Goal: Task Accomplishment & Management: Use online tool/utility

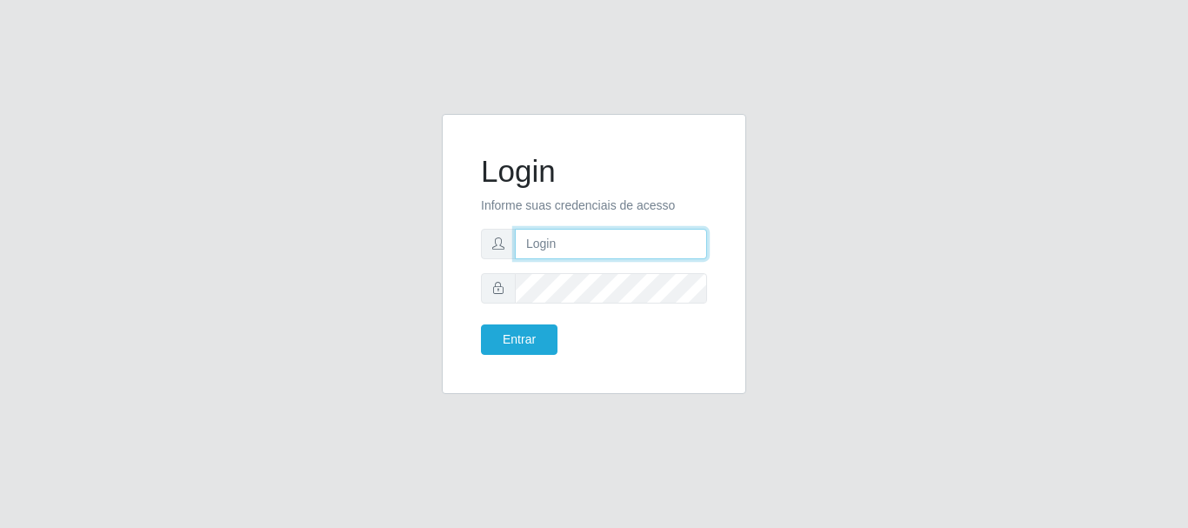
click at [619, 243] on input "text" at bounding box center [611, 244] width 192 height 30
type input "biatriz@comprebem"
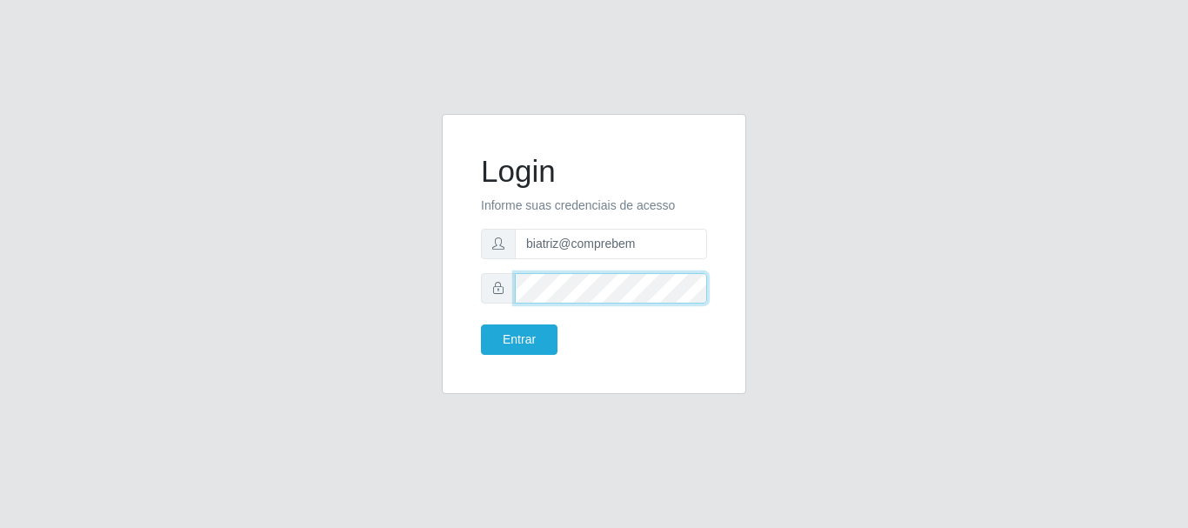
click at [481, 324] on button "Entrar" at bounding box center [519, 339] width 77 height 30
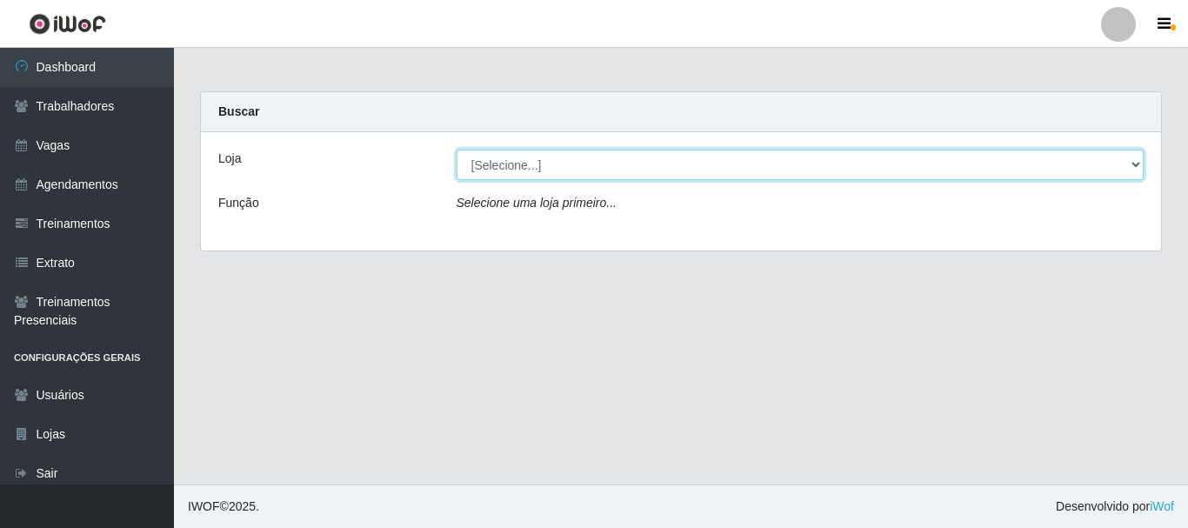
click at [605, 177] on select "[Selecione...] Supermercado Compre Bem - Itabaiana" at bounding box center [801, 165] width 688 height 30
select select "264"
click at [457, 150] on select "[Selecione...] Supermercado Compre Bem - Itabaiana" at bounding box center [801, 165] width 688 height 30
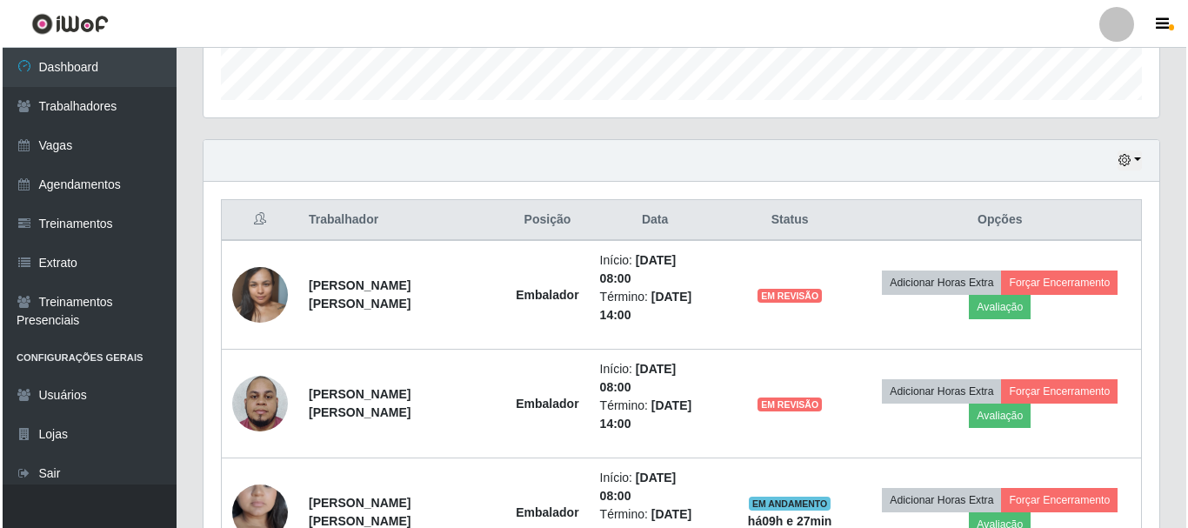
scroll to position [696, 0]
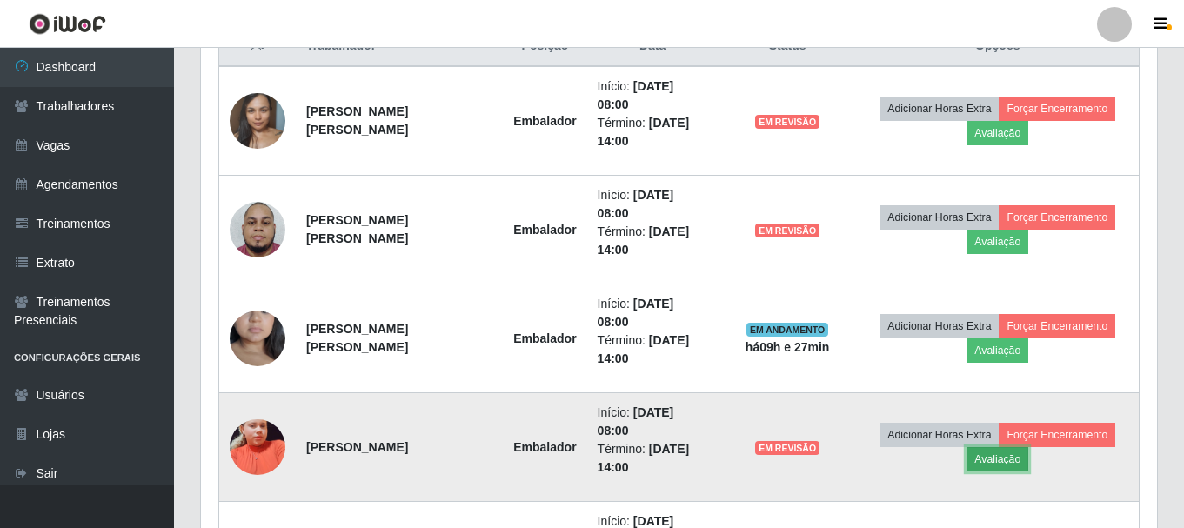
click at [991, 447] on button "Avaliação" at bounding box center [998, 459] width 62 height 24
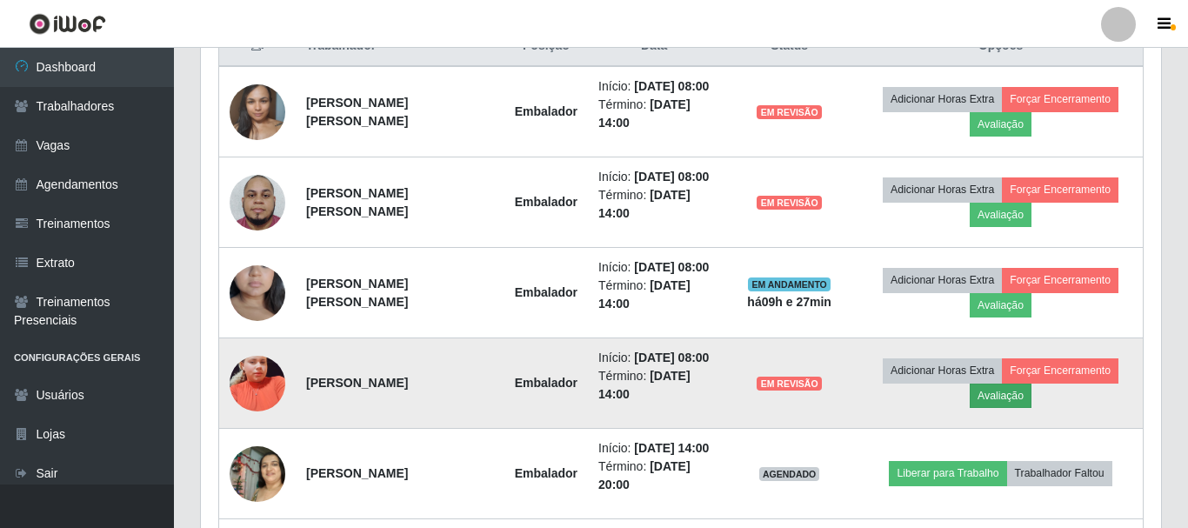
scroll to position [361, 947]
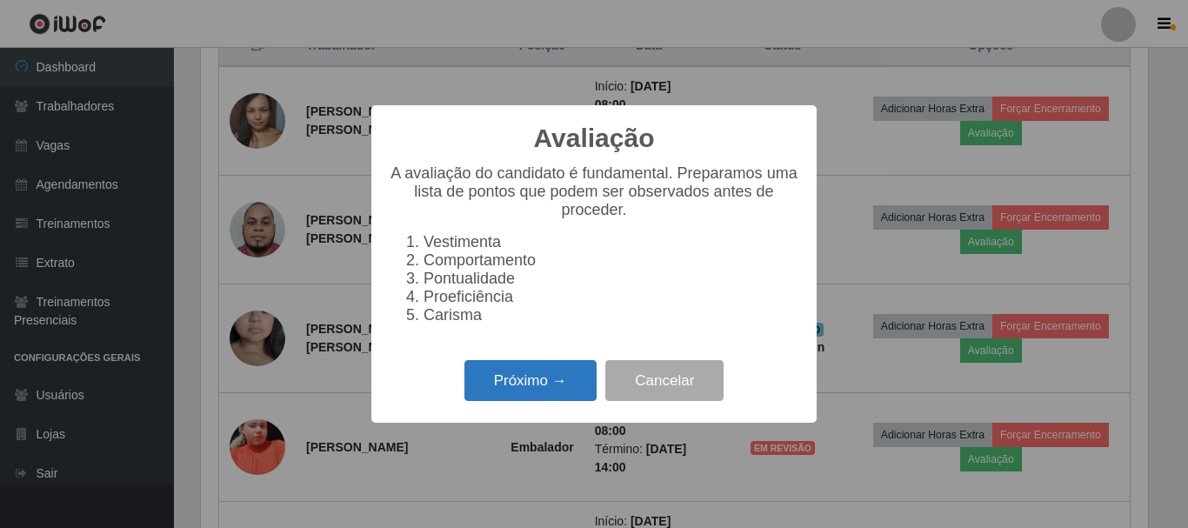
click at [509, 399] on button "Próximo →" at bounding box center [531, 380] width 132 height 41
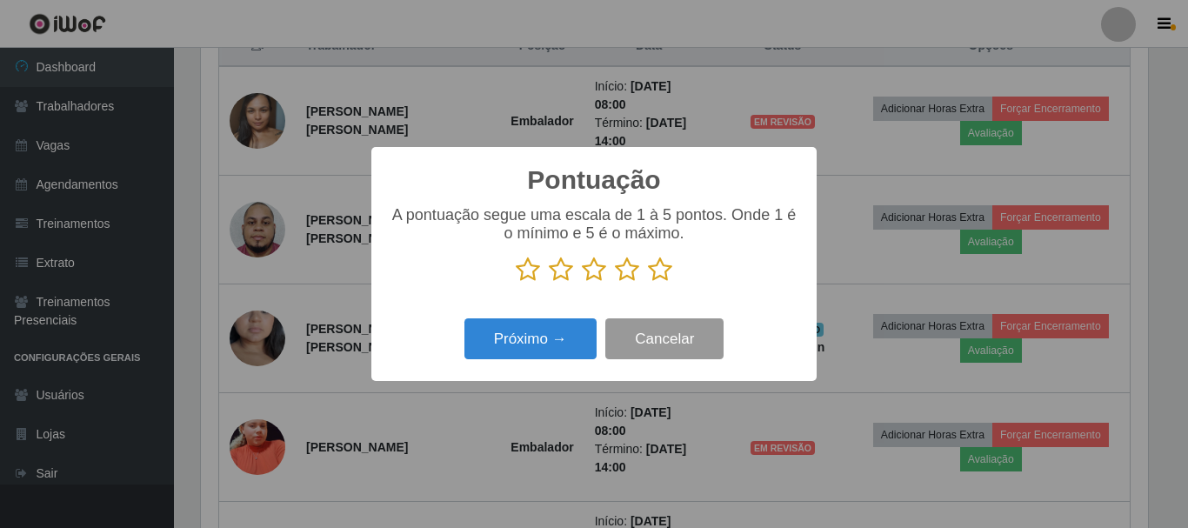
scroll to position [869606, 869020]
click at [626, 265] on icon at bounding box center [627, 270] width 24 height 26
click at [615, 283] on input "radio" at bounding box center [615, 283] width 0 height 0
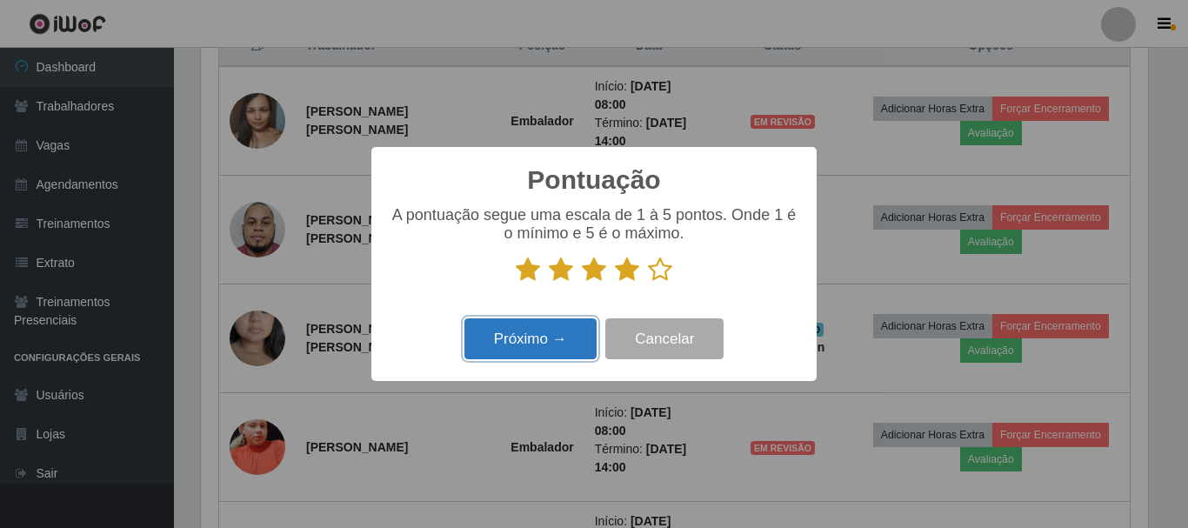
click at [523, 345] on button "Próximo →" at bounding box center [531, 338] width 132 height 41
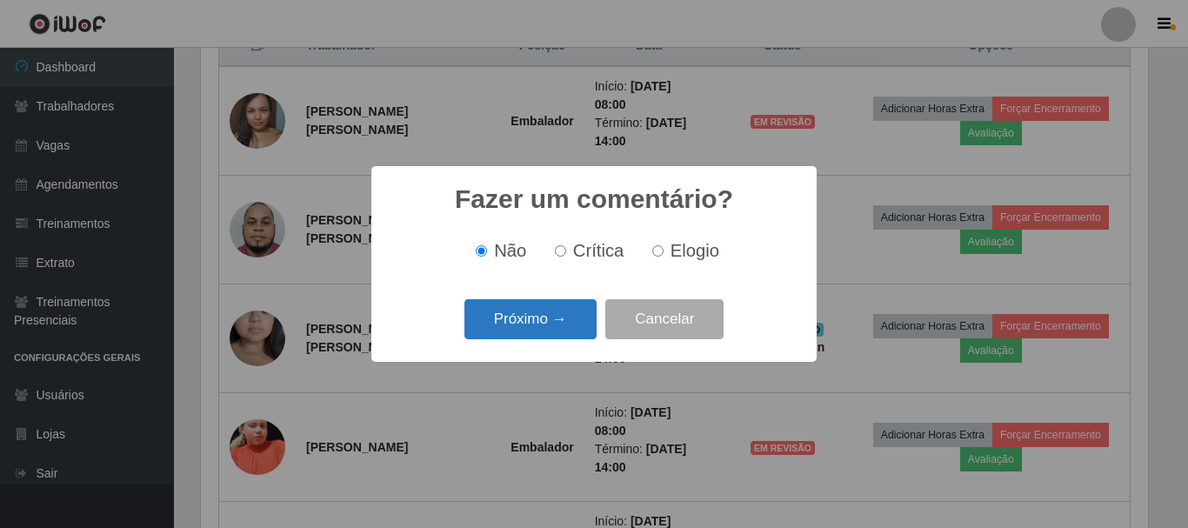
click at [525, 336] on button "Próximo →" at bounding box center [531, 319] width 132 height 41
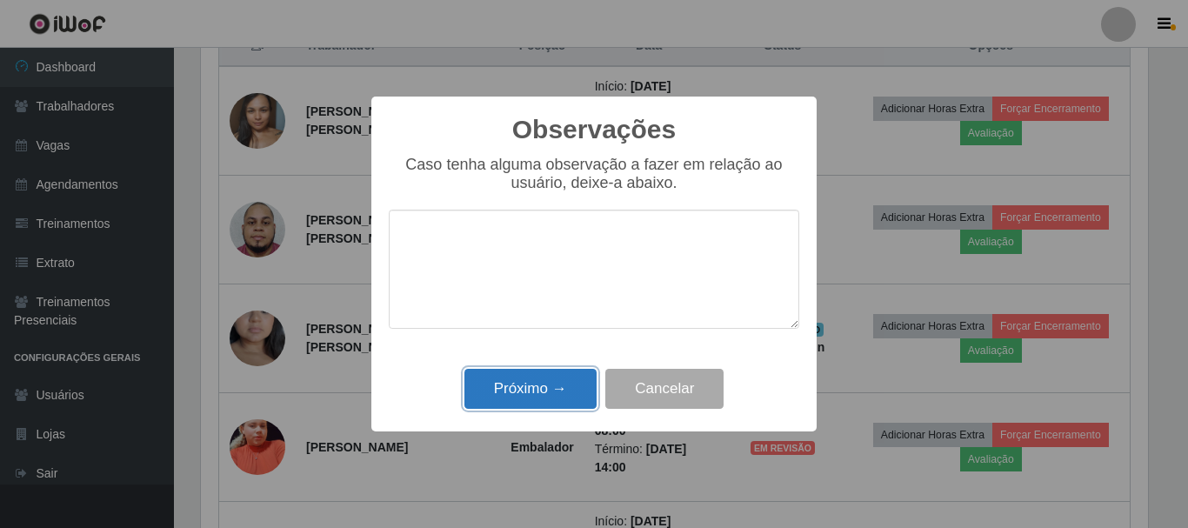
click at [537, 378] on button "Próximo →" at bounding box center [531, 389] width 132 height 41
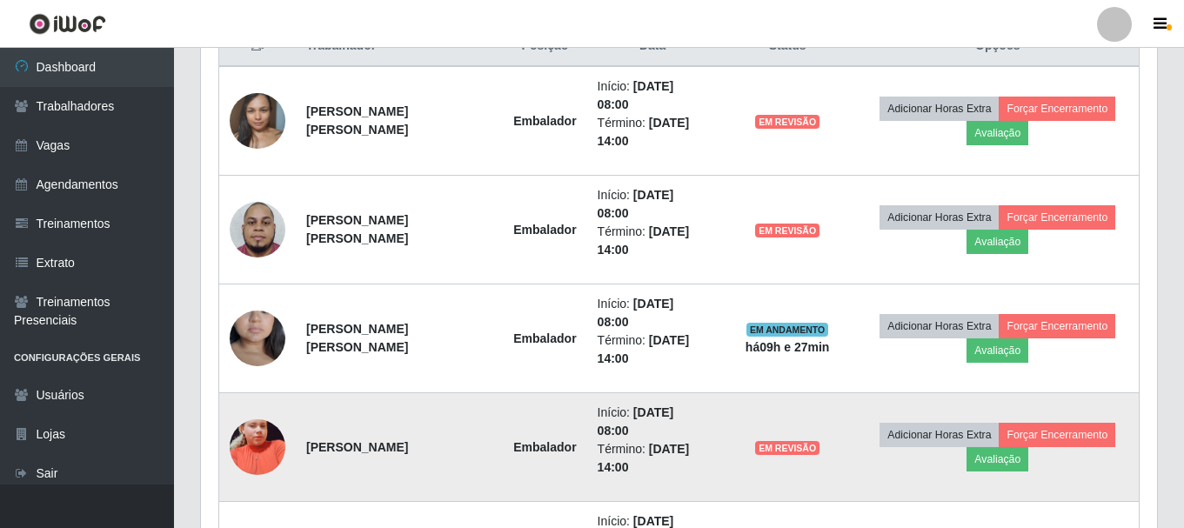
scroll to position [361, 956]
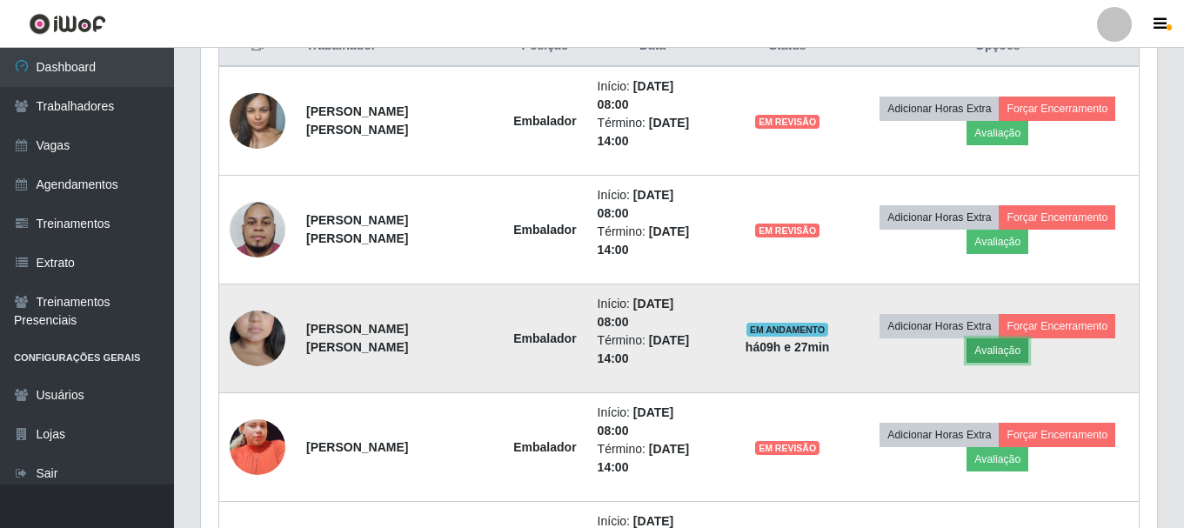
click at [988, 338] on button "Avaliação" at bounding box center [998, 350] width 62 height 24
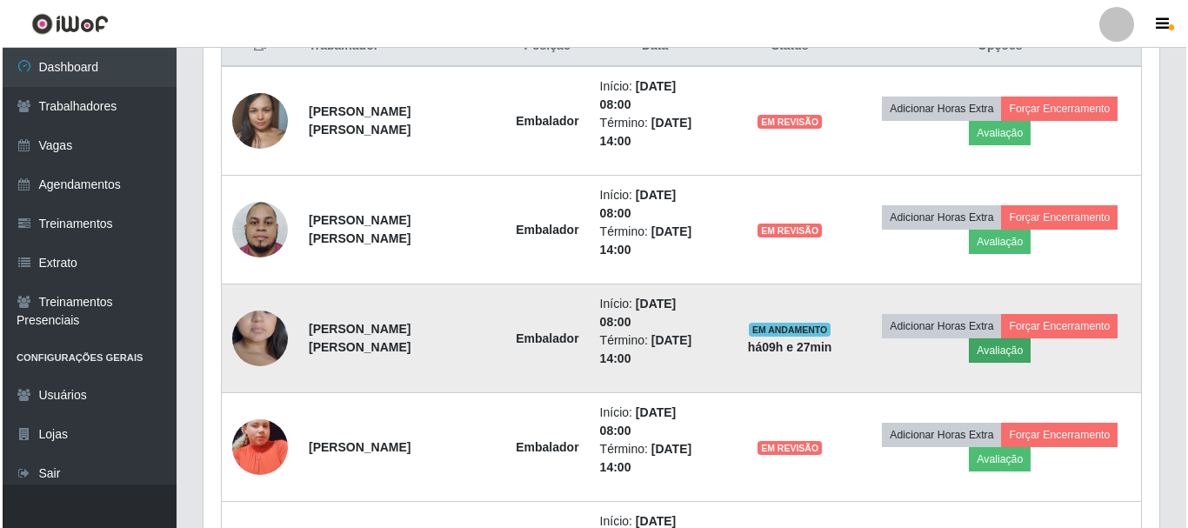
scroll to position [361, 947]
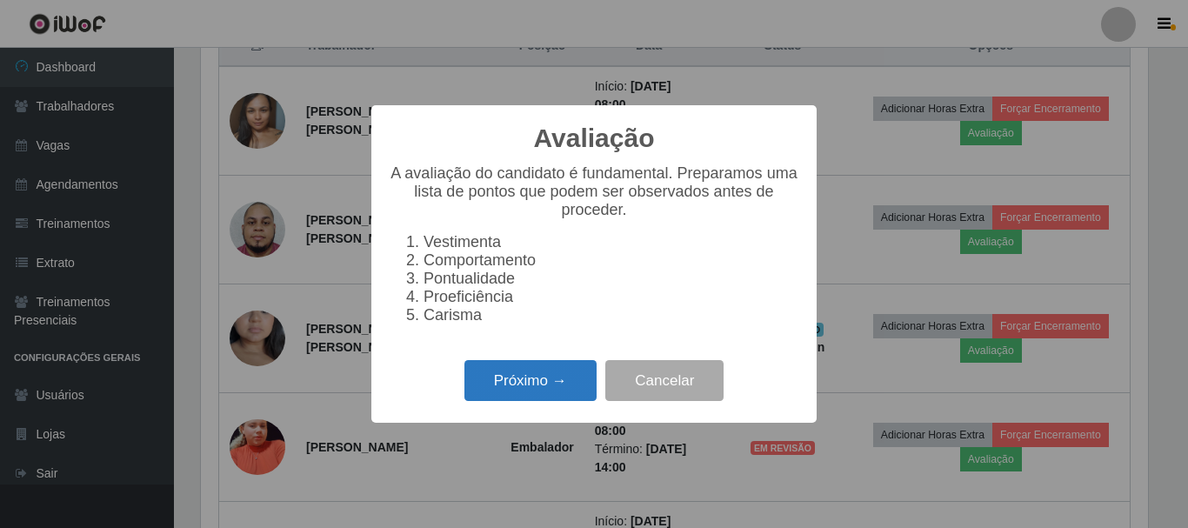
click at [525, 391] on button "Próximo →" at bounding box center [531, 380] width 132 height 41
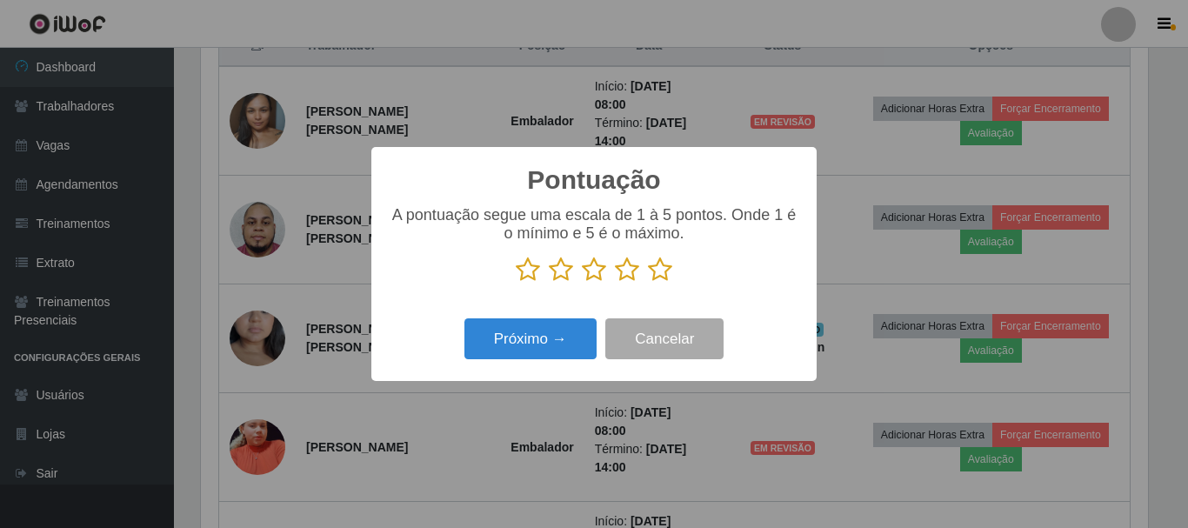
scroll to position [869606, 869020]
click at [626, 267] on icon at bounding box center [627, 270] width 24 height 26
click at [615, 283] on input "radio" at bounding box center [615, 283] width 0 height 0
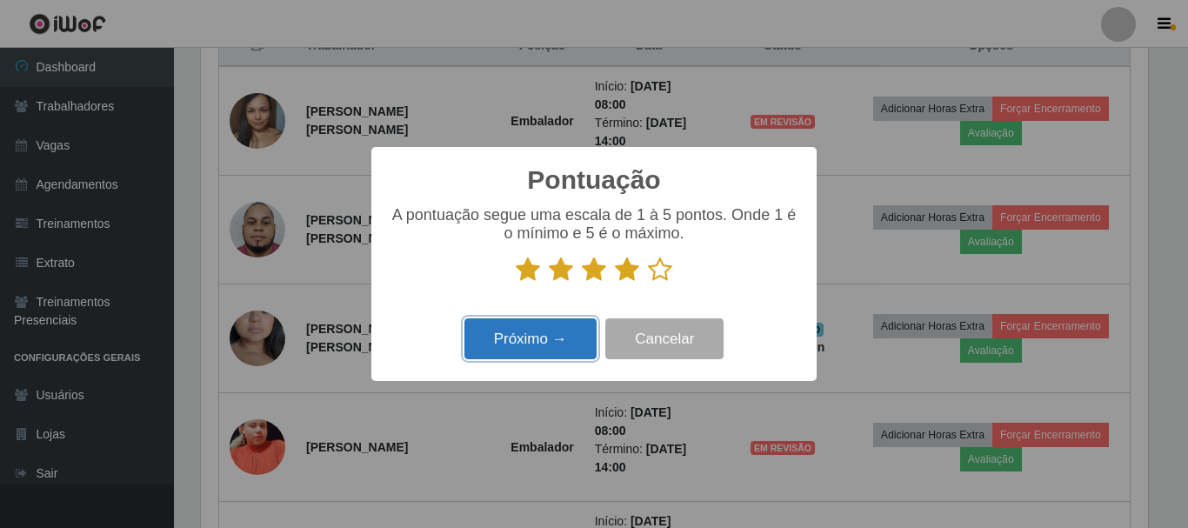
click at [560, 336] on button "Próximo →" at bounding box center [531, 338] width 132 height 41
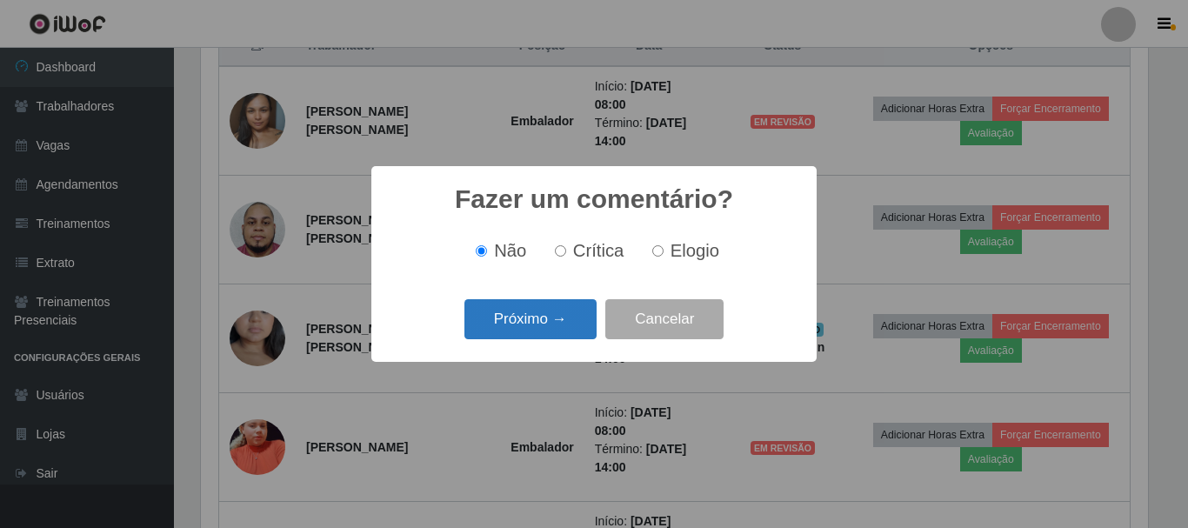
click at [559, 328] on button "Próximo →" at bounding box center [531, 319] width 132 height 41
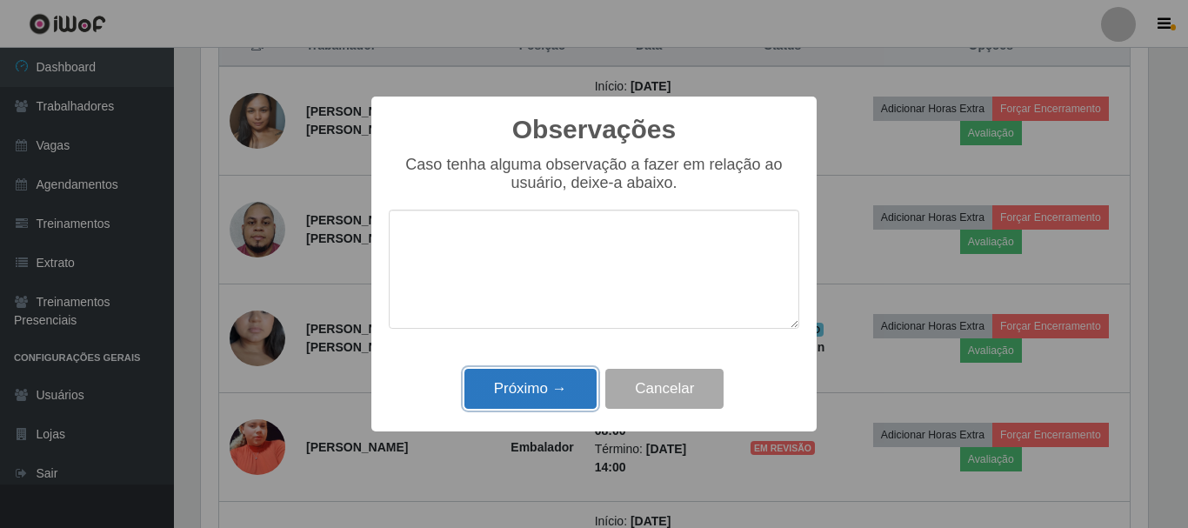
click at [552, 389] on button "Próximo →" at bounding box center [531, 389] width 132 height 41
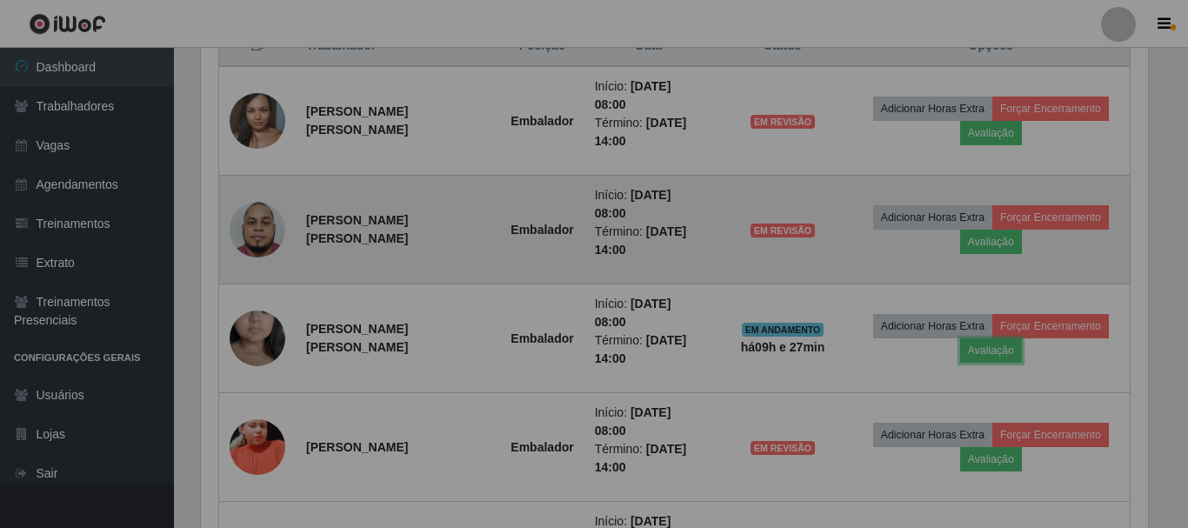
scroll to position [361, 956]
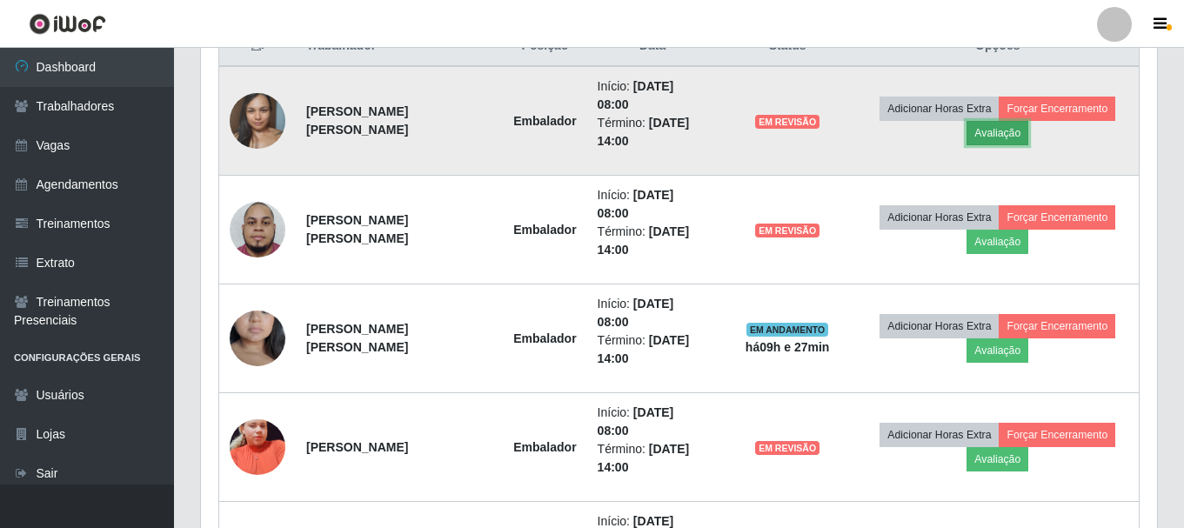
click at [1020, 131] on button "Avaliação" at bounding box center [998, 133] width 62 height 24
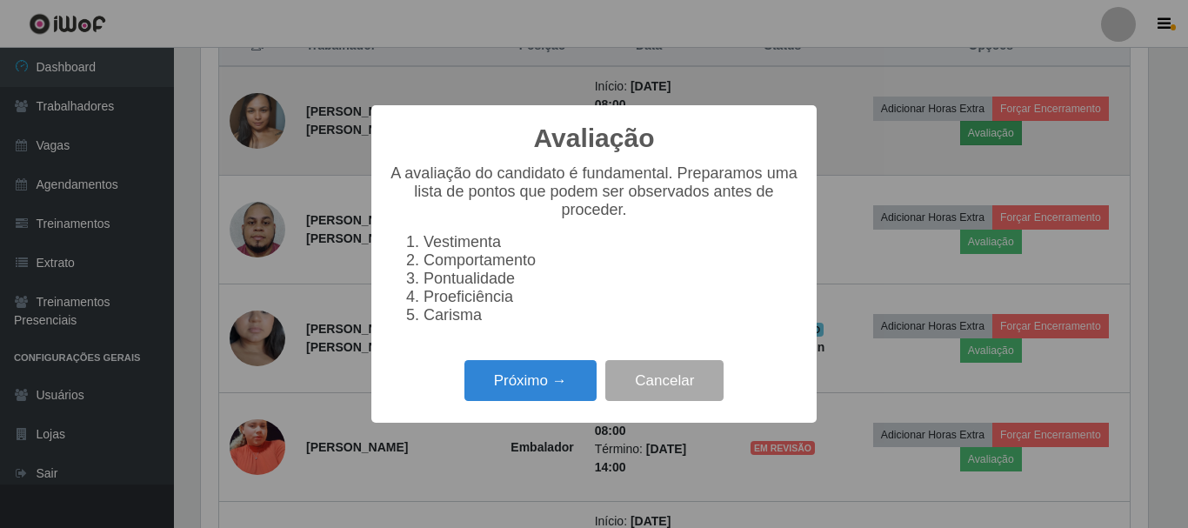
scroll to position [361, 947]
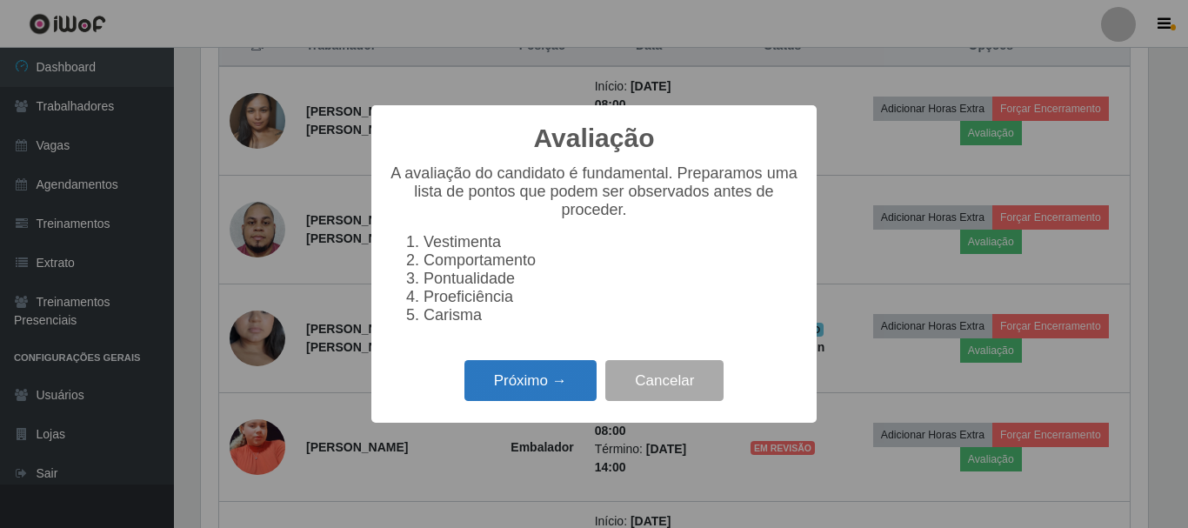
click at [549, 400] on button "Próximo →" at bounding box center [531, 380] width 132 height 41
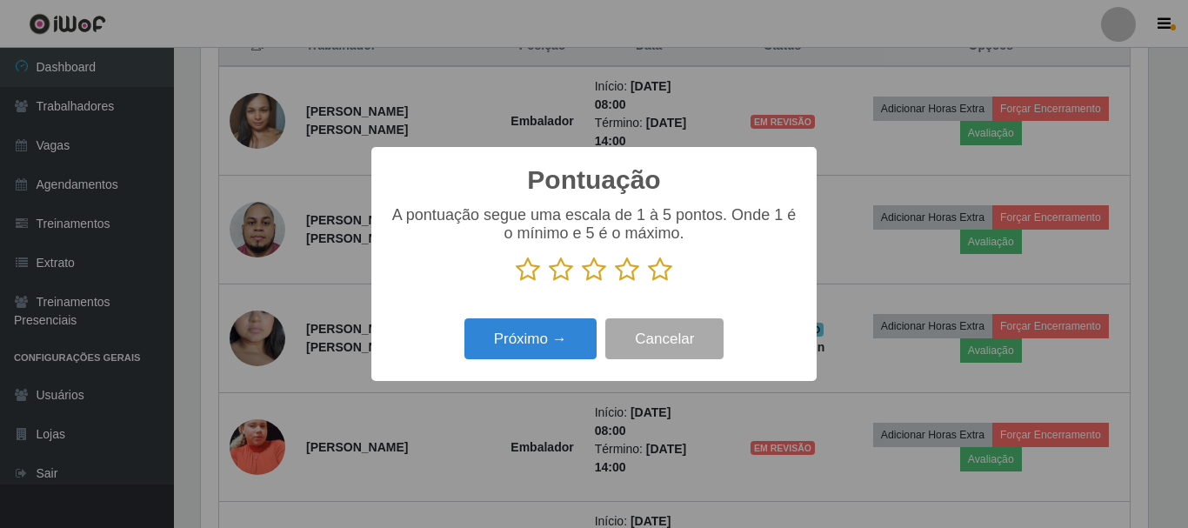
click at [629, 276] on icon at bounding box center [627, 270] width 24 height 26
click at [615, 283] on input "radio" at bounding box center [615, 283] width 0 height 0
click at [491, 362] on div "Próximo → Cancelar" at bounding box center [594, 339] width 411 height 50
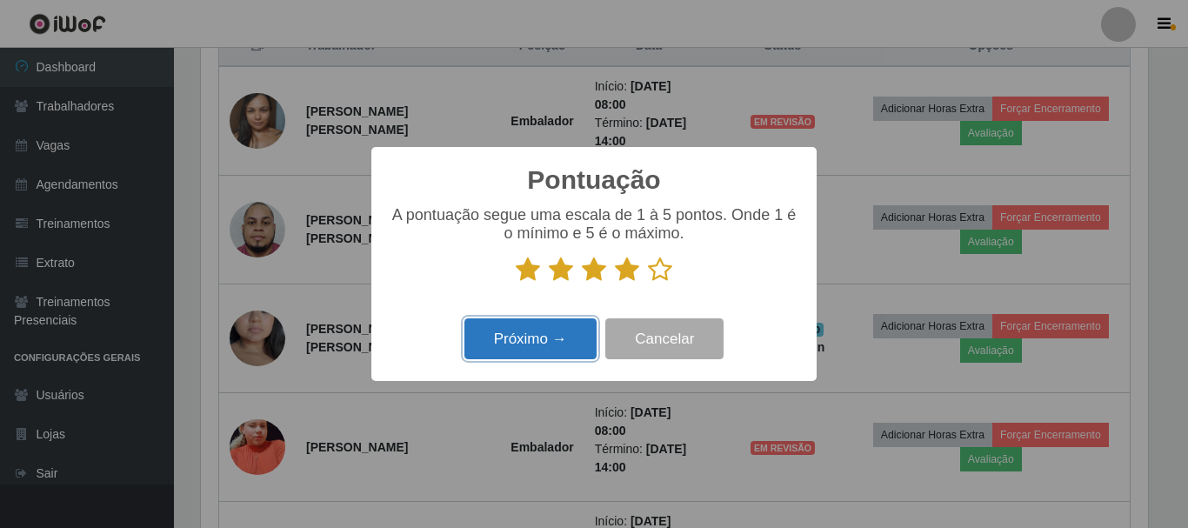
click at [503, 349] on button "Próximo →" at bounding box center [531, 338] width 132 height 41
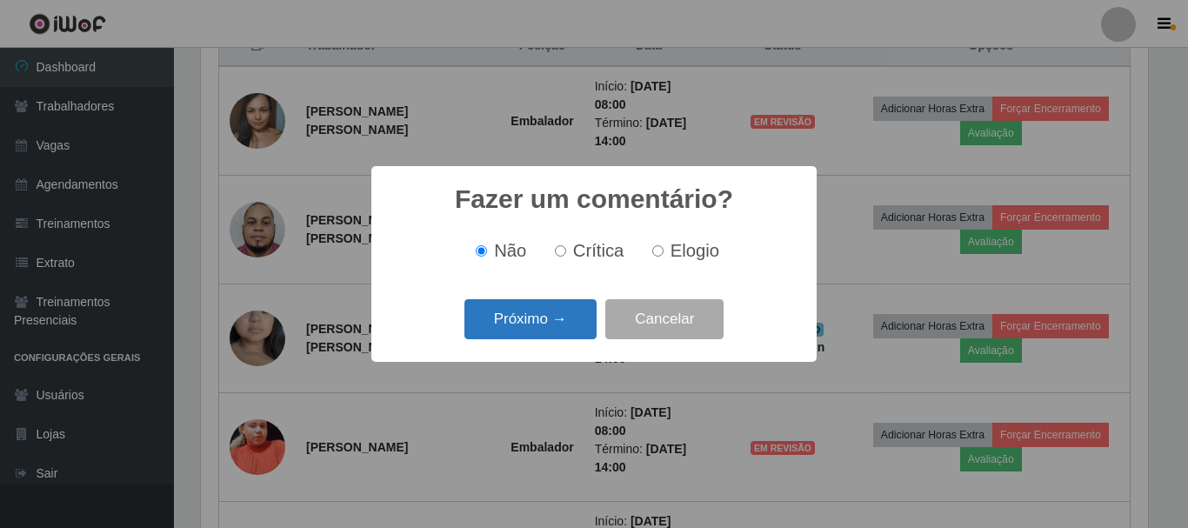
click at [525, 317] on button "Próximo →" at bounding box center [531, 319] width 132 height 41
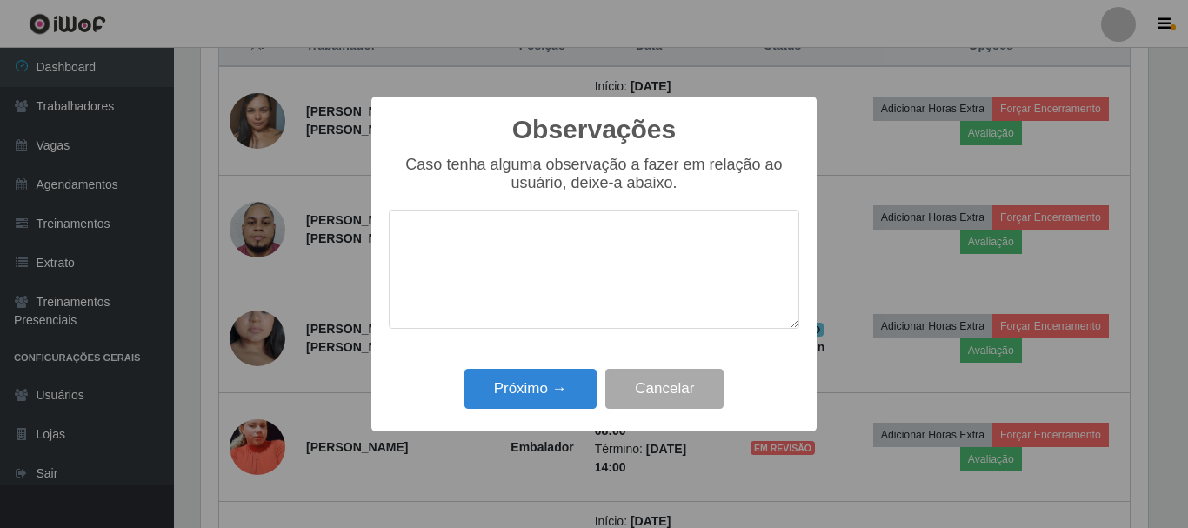
click at [561, 412] on div "Próximo → Cancelar" at bounding box center [594, 389] width 411 height 50
click at [549, 386] on button "Próximo →" at bounding box center [531, 389] width 132 height 41
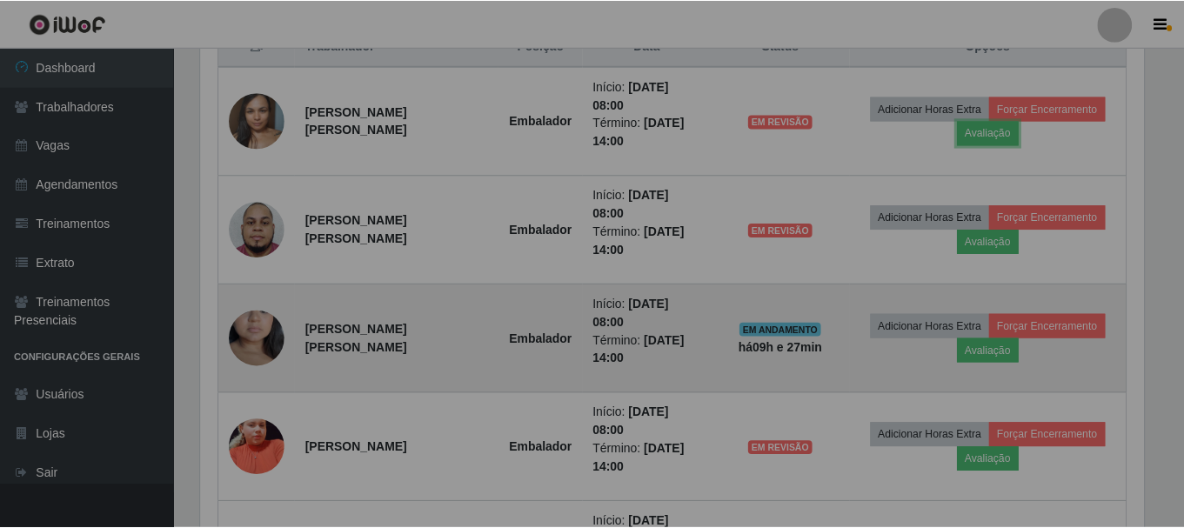
scroll to position [361, 956]
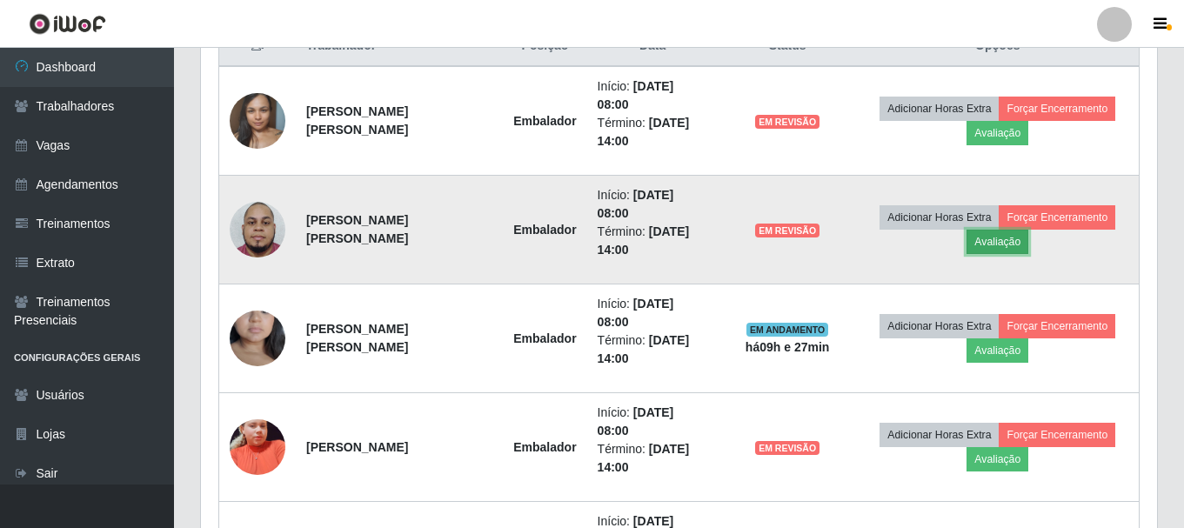
click at [1002, 230] on button "Avaliação" at bounding box center [998, 242] width 62 height 24
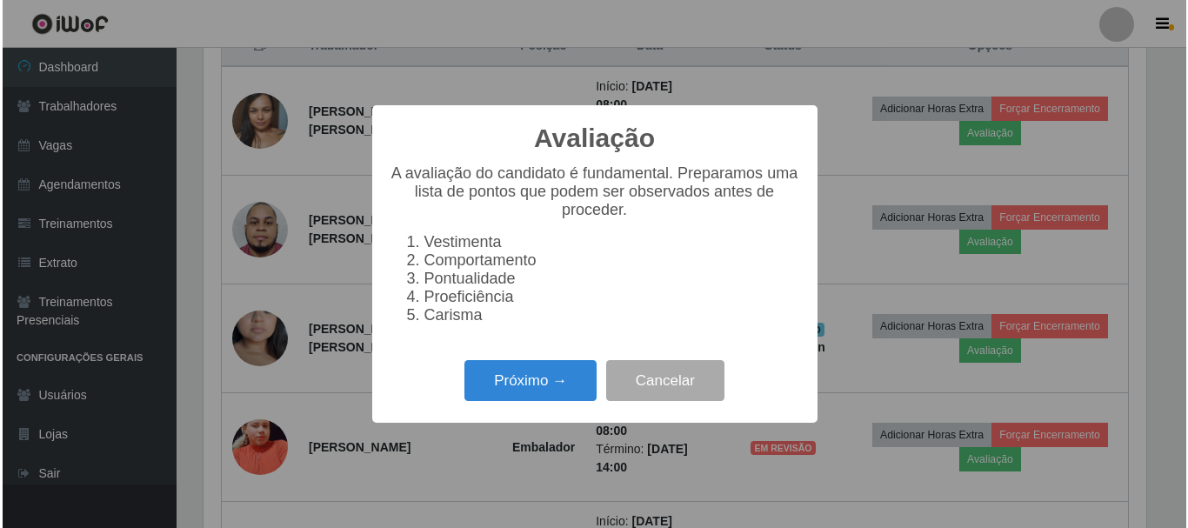
scroll to position [361, 947]
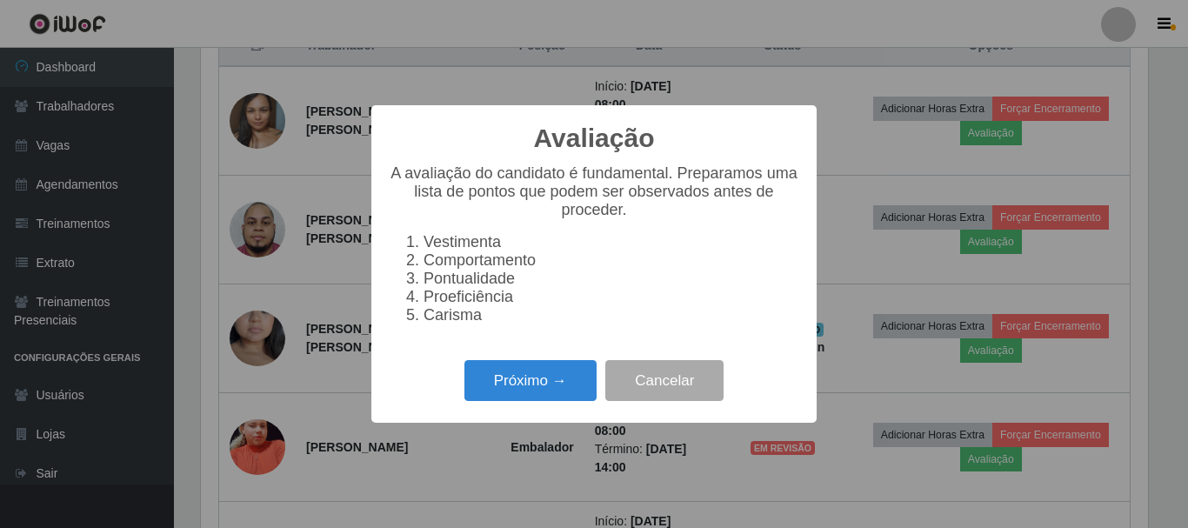
click at [571, 370] on div "Próximo → Cancelar" at bounding box center [594, 381] width 411 height 50
click at [533, 386] on button "Próximo →" at bounding box center [531, 380] width 132 height 41
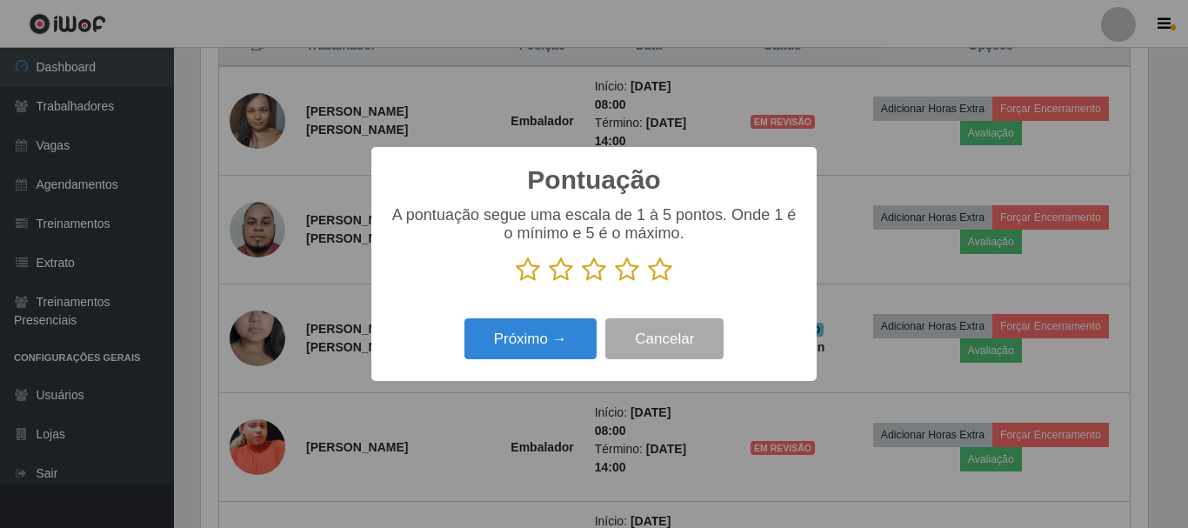
click at [623, 266] on icon at bounding box center [627, 270] width 24 height 26
click at [615, 283] on input "radio" at bounding box center [615, 283] width 0 height 0
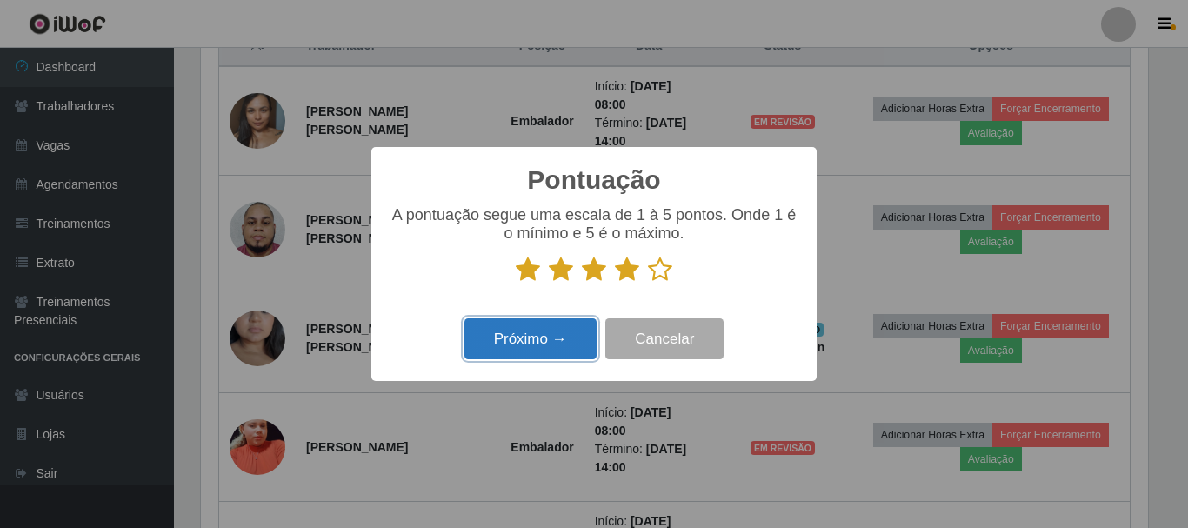
click at [549, 336] on button "Próximo →" at bounding box center [531, 338] width 132 height 41
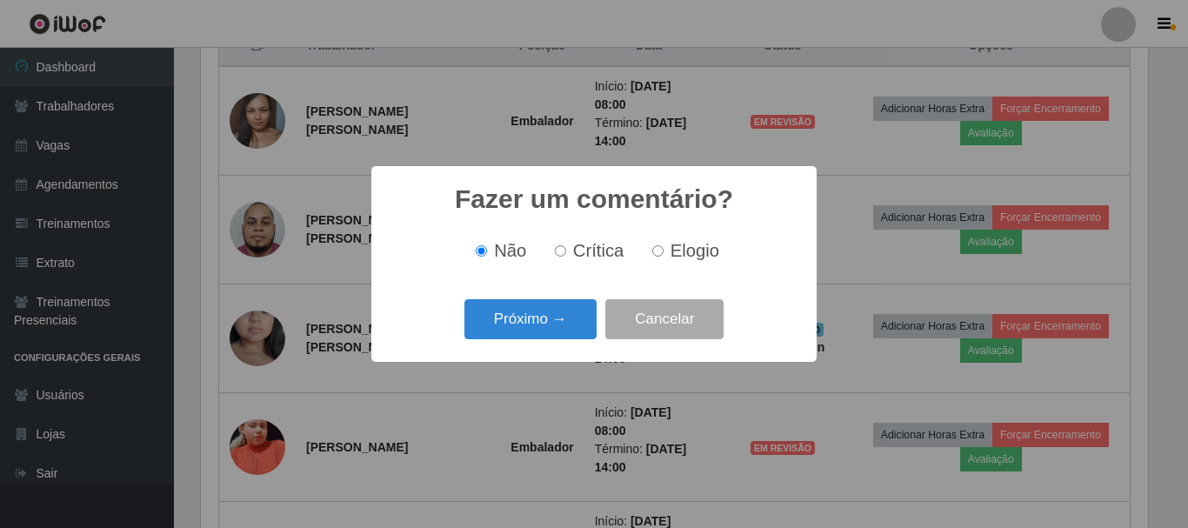
click at [549, 336] on button "Próximo →" at bounding box center [531, 319] width 132 height 41
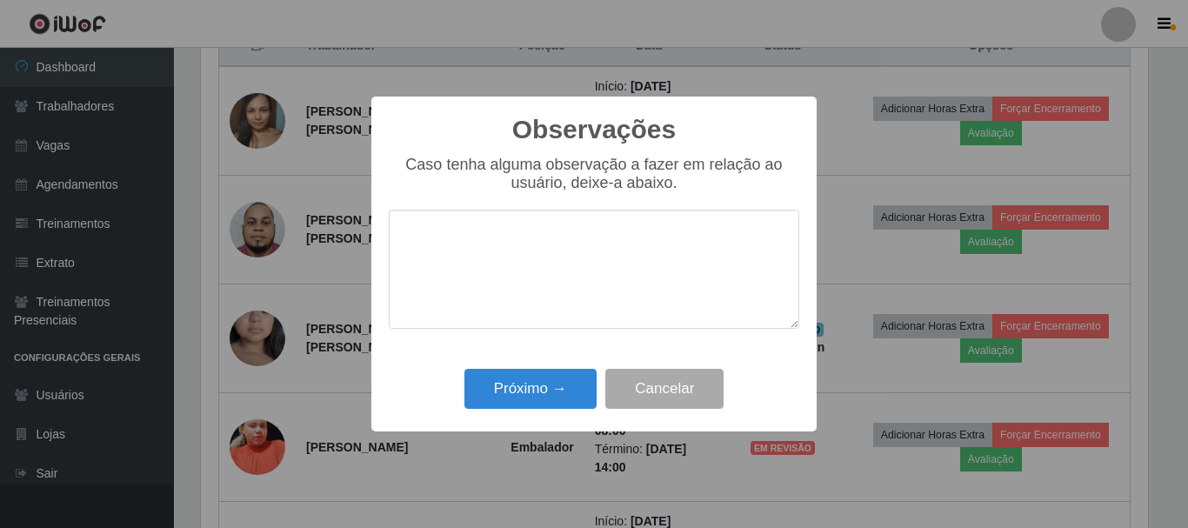
click at [530, 318] on textarea at bounding box center [594, 269] width 411 height 119
click at [505, 394] on button "Próximo →" at bounding box center [531, 389] width 132 height 41
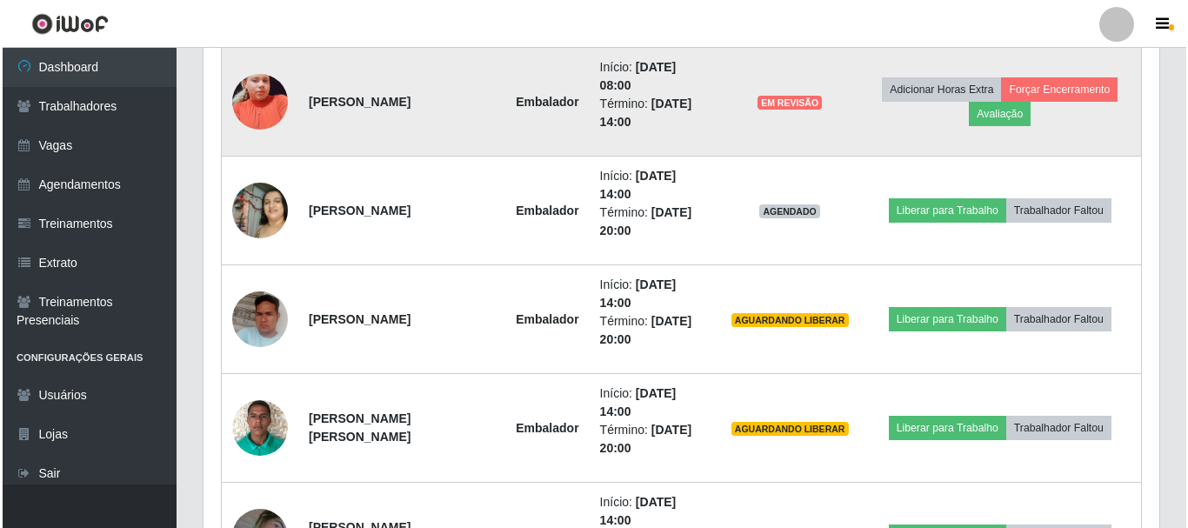
scroll to position [954, 0]
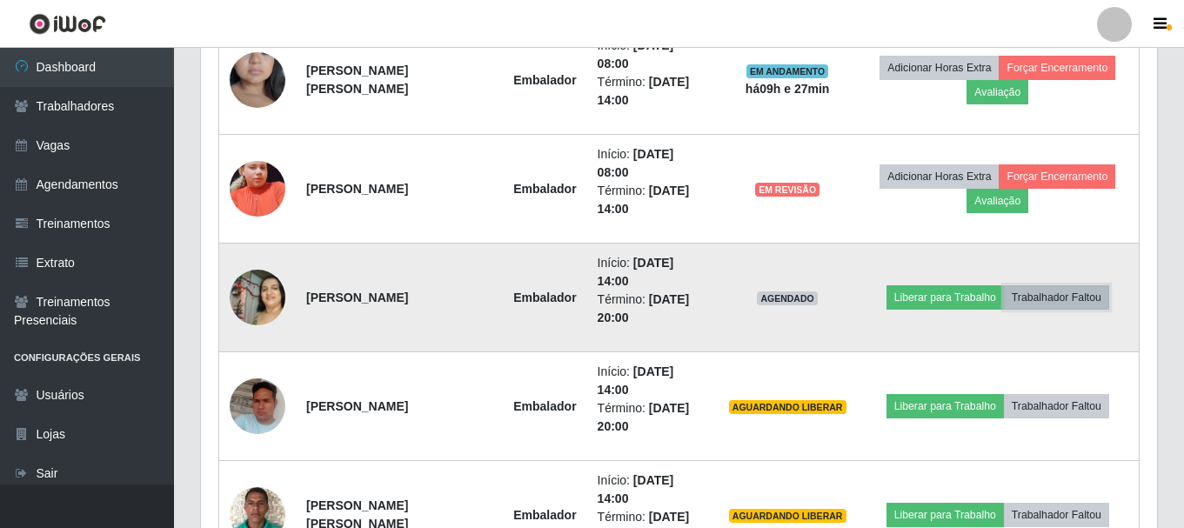
click at [1060, 285] on button "Trabalhador Faltou" at bounding box center [1056, 297] width 105 height 24
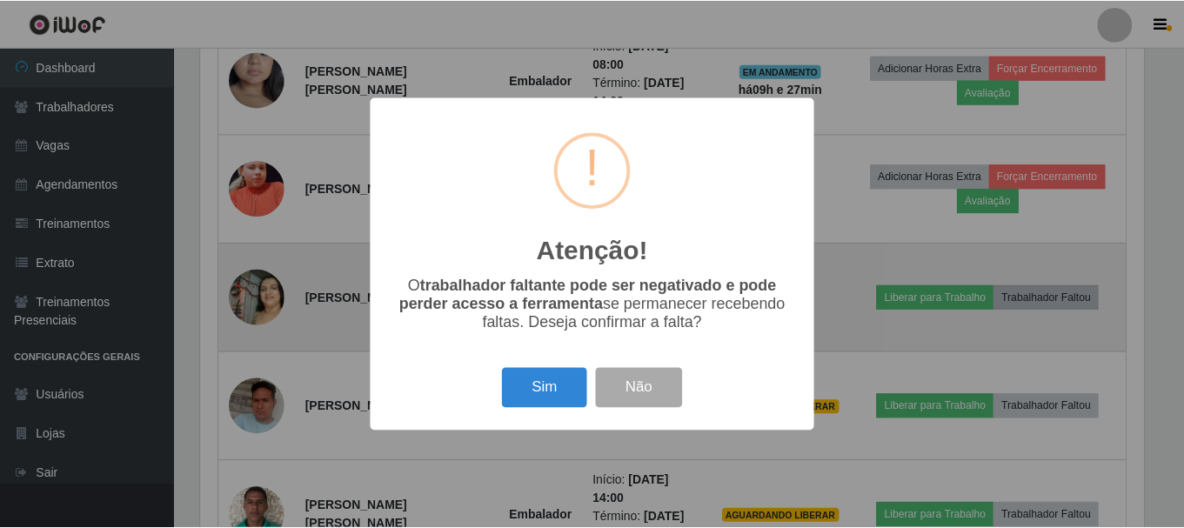
scroll to position [361, 947]
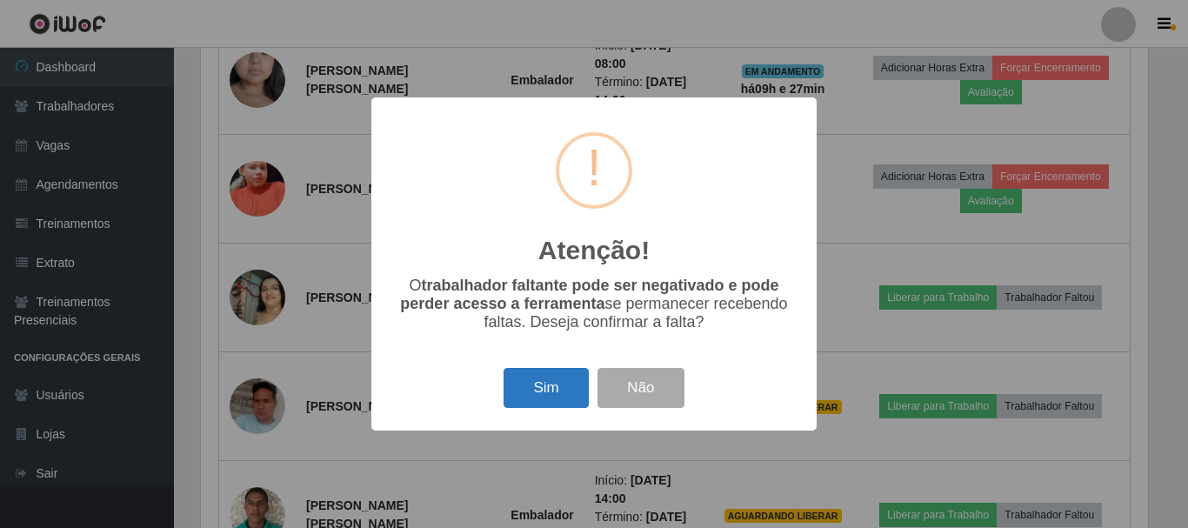
click at [525, 403] on button "Sim" at bounding box center [546, 388] width 84 height 41
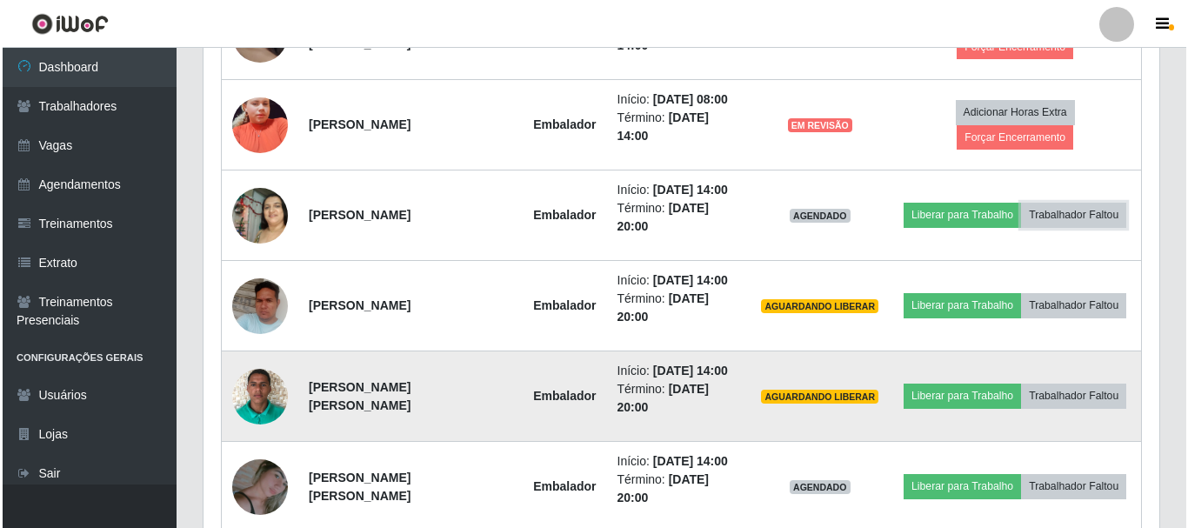
scroll to position [0, 0]
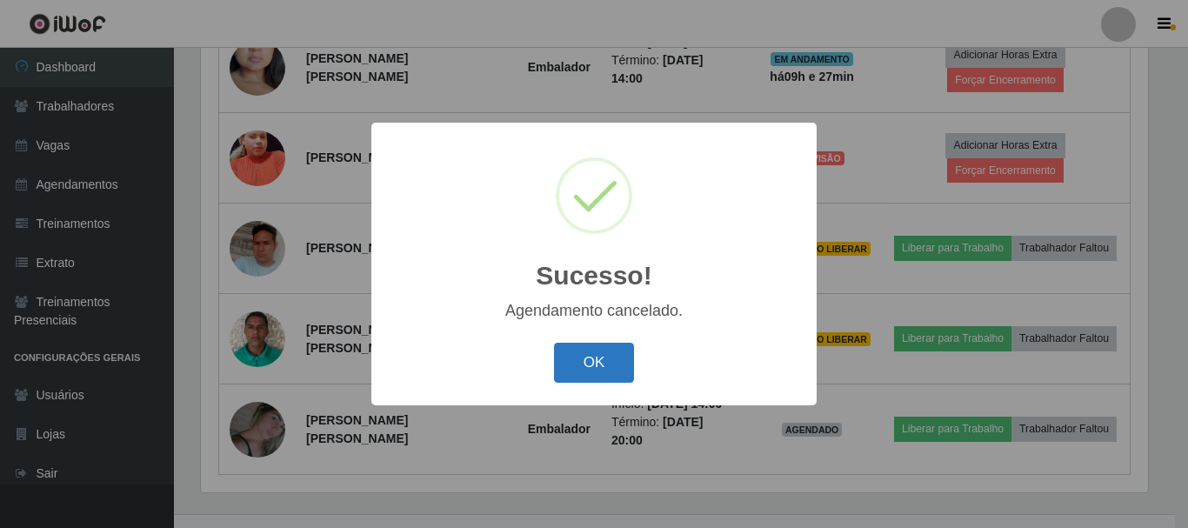
click at [613, 370] on button "OK" at bounding box center [594, 363] width 81 height 41
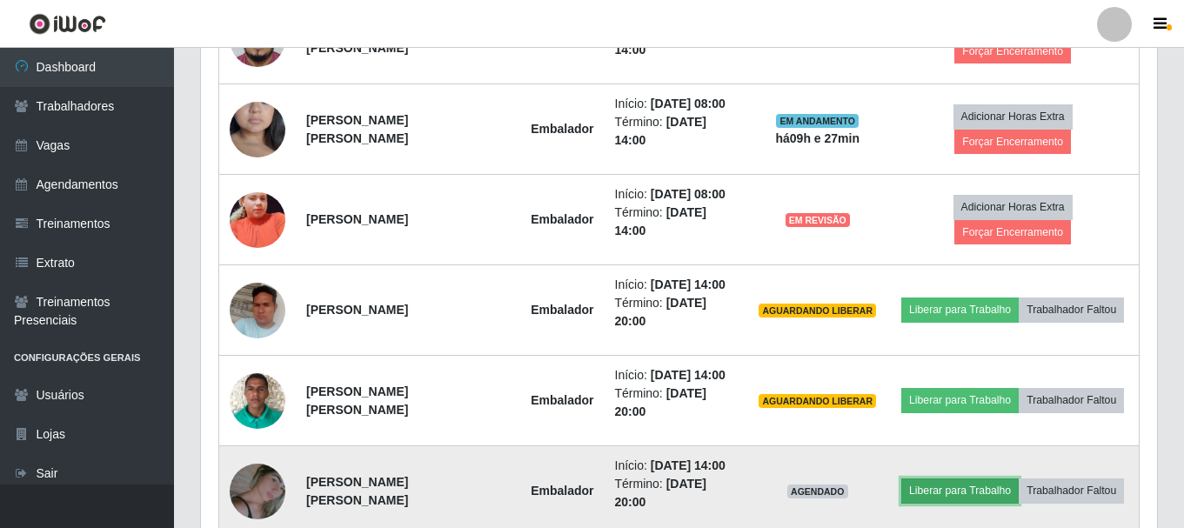
click at [959, 478] on button "Liberar para Trabalho" at bounding box center [959, 490] width 117 height 24
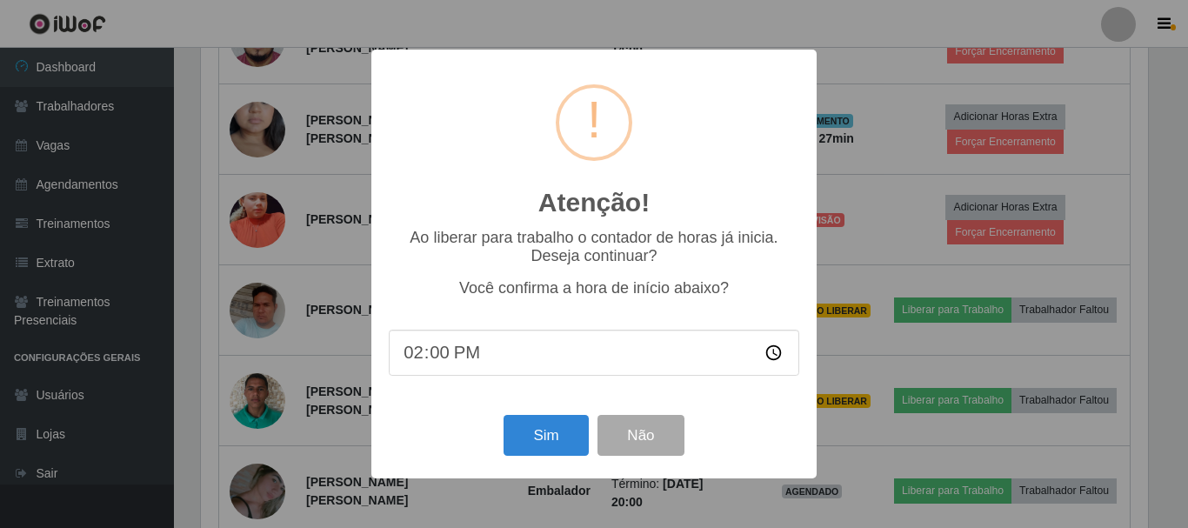
click at [552, 460] on div "Sim Não" at bounding box center [594, 436] width 411 height 50
click at [553, 452] on button "Sim" at bounding box center [546, 435] width 84 height 41
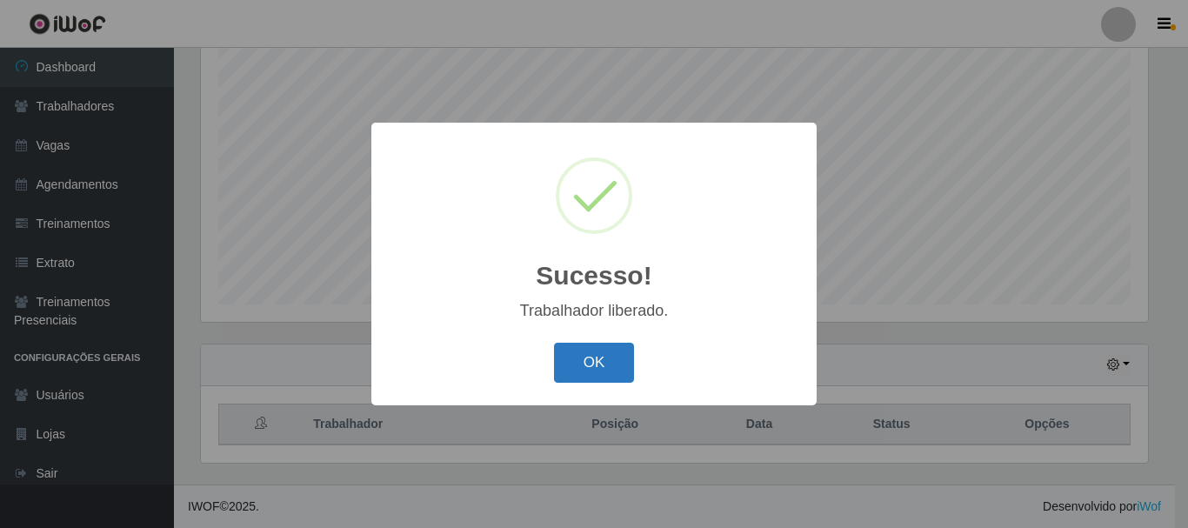
click at [583, 355] on button "OK" at bounding box center [594, 363] width 81 height 41
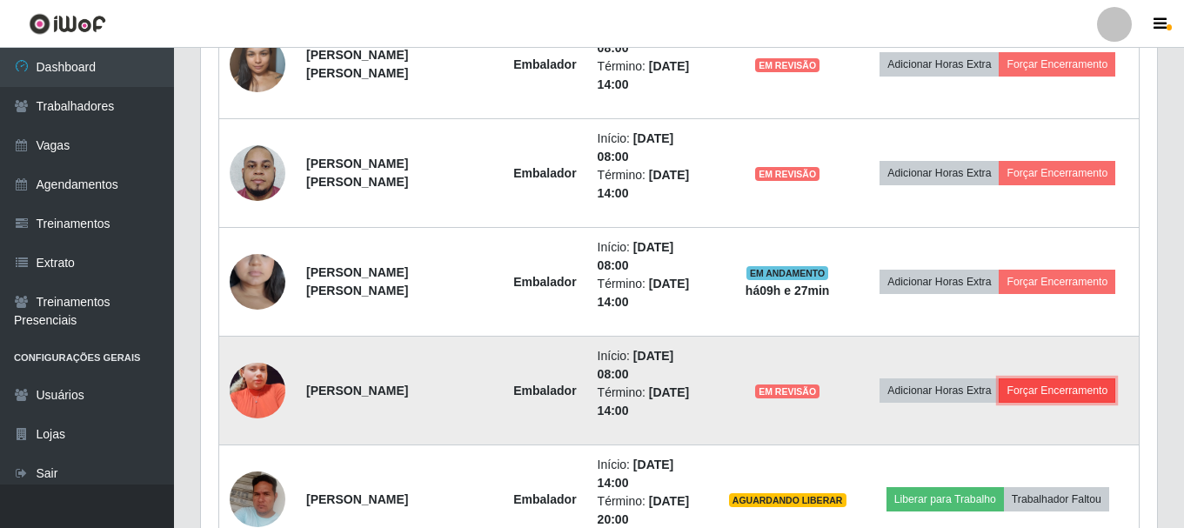
click at [1088, 378] on button "Forçar Encerramento" at bounding box center [1057, 390] width 117 height 24
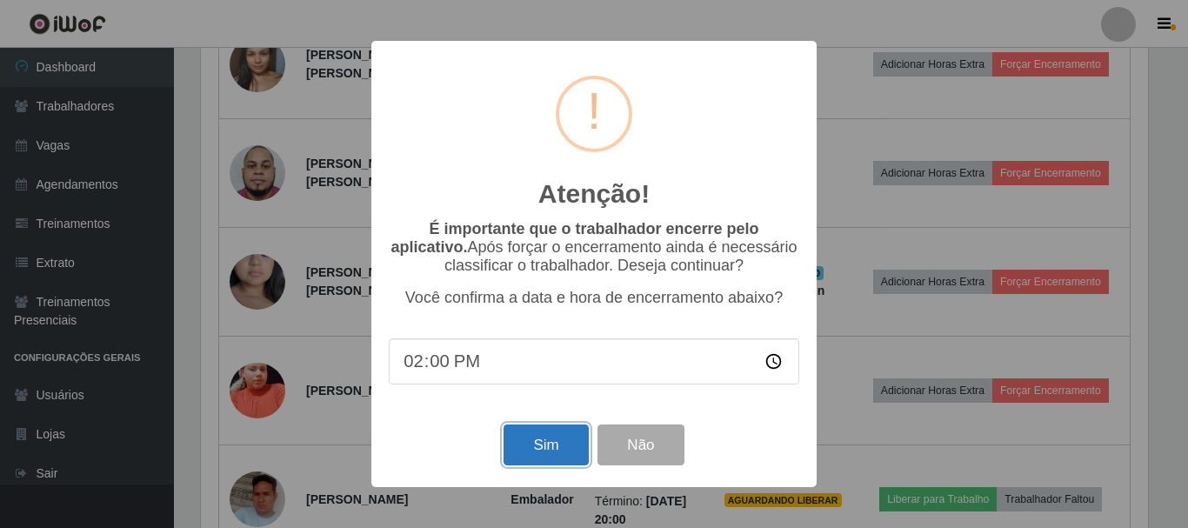
click at [544, 452] on button "Sim" at bounding box center [546, 445] width 84 height 41
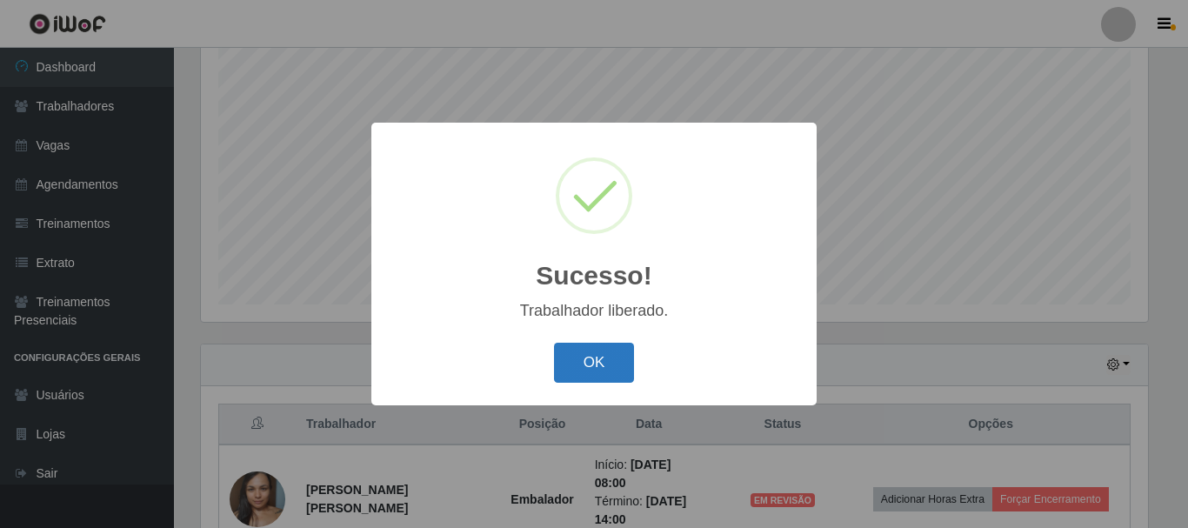
click at [592, 350] on button "OK" at bounding box center [594, 363] width 81 height 41
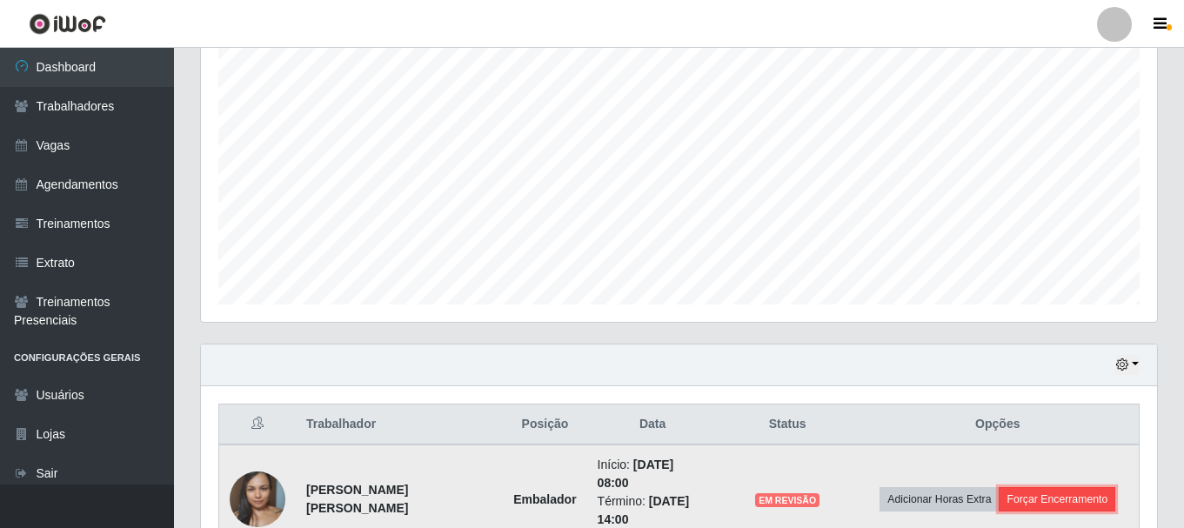
click at [1048, 494] on button "Forçar Encerramento" at bounding box center [1057, 499] width 117 height 24
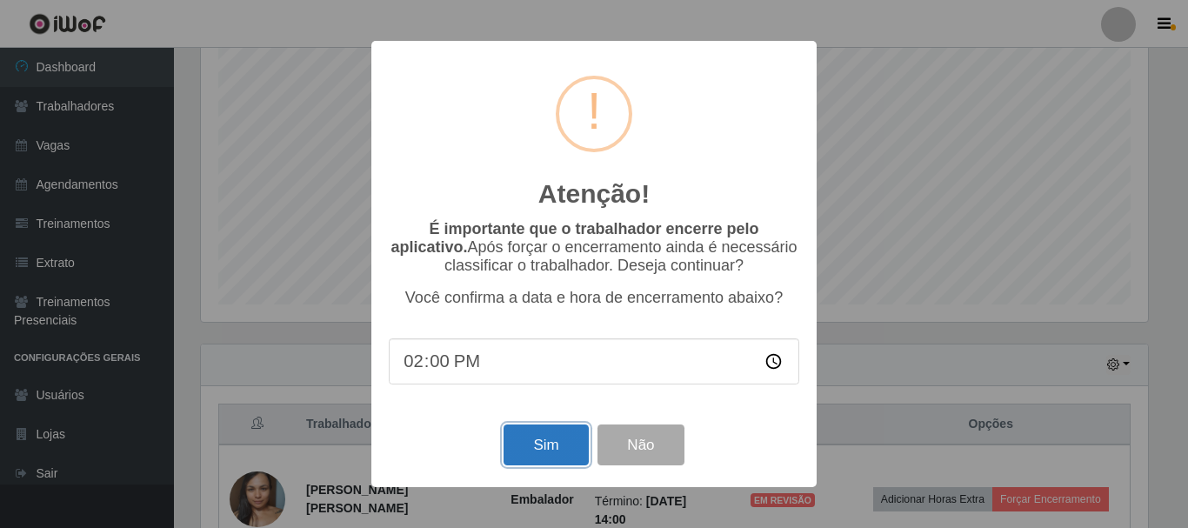
click at [554, 458] on button "Sim" at bounding box center [546, 445] width 84 height 41
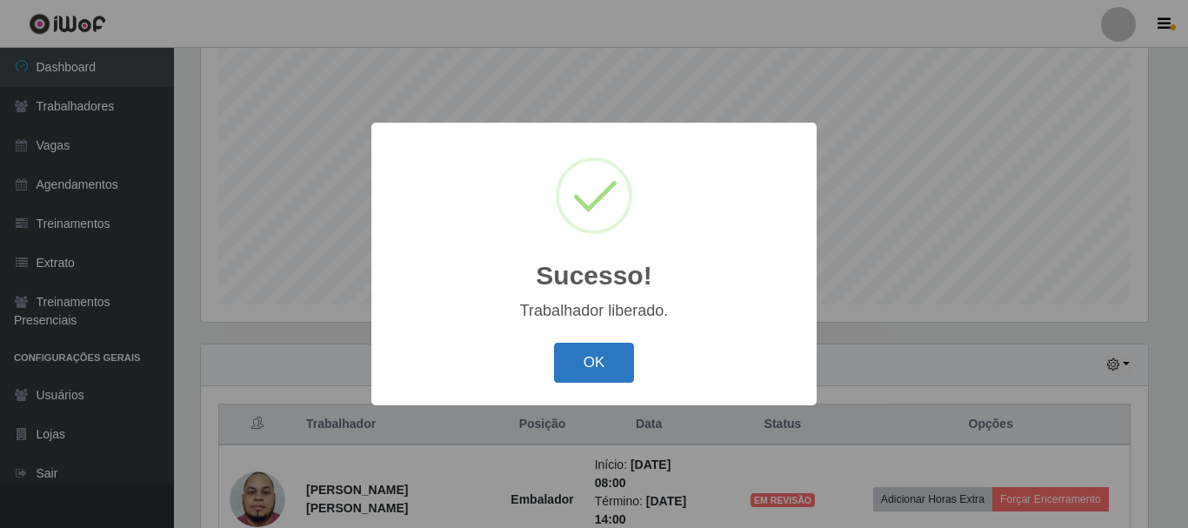
click at [580, 374] on button "OK" at bounding box center [594, 363] width 81 height 41
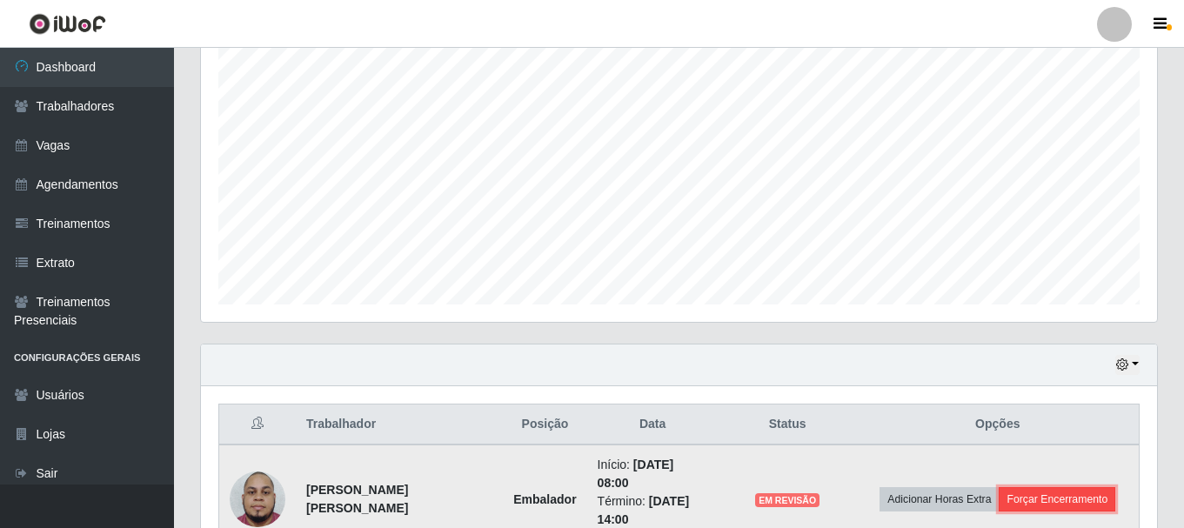
click at [1063, 501] on button "Forçar Encerramento" at bounding box center [1057, 499] width 117 height 24
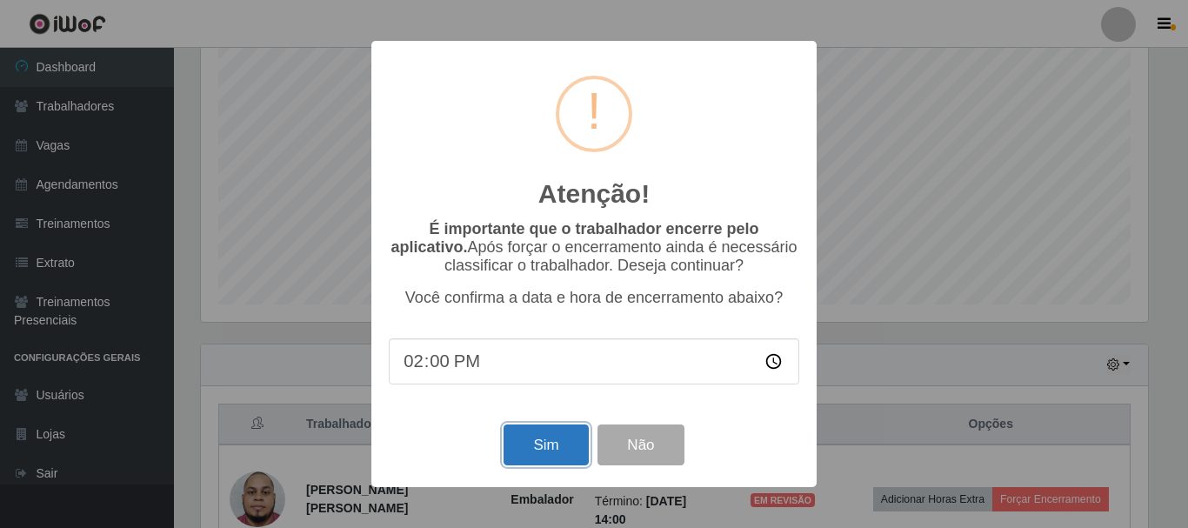
click at [531, 431] on button "Sim" at bounding box center [546, 445] width 84 height 41
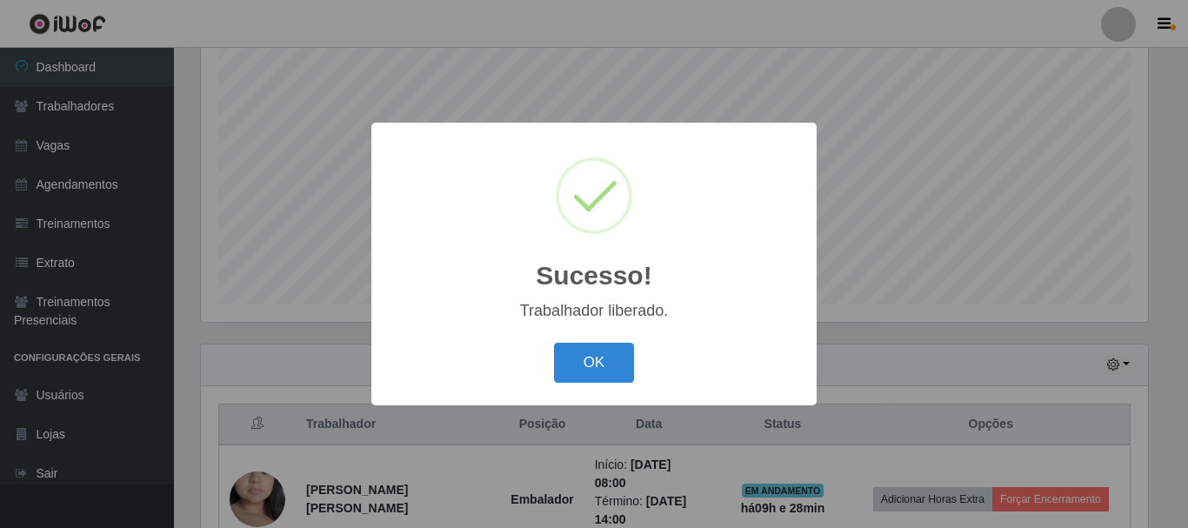
click at [589, 336] on div "Sucesso! × Trabalhador liberado. OK Cancel" at bounding box center [593, 264] width 445 height 282
click at [615, 351] on button "OK" at bounding box center [594, 363] width 81 height 41
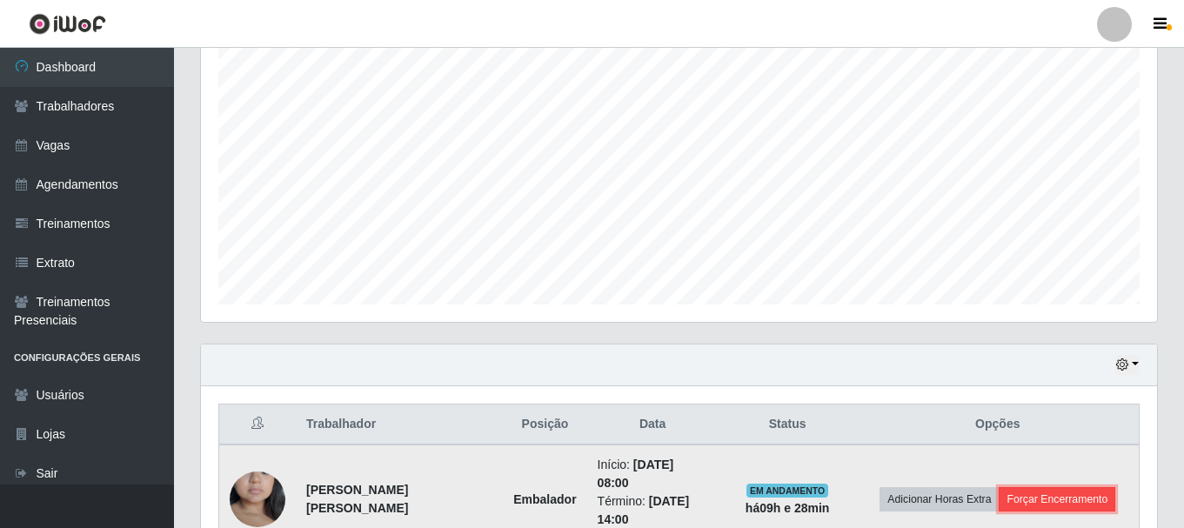
click at [1055, 502] on button "Forçar Encerramento" at bounding box center [1057, 499] width 117 height 24
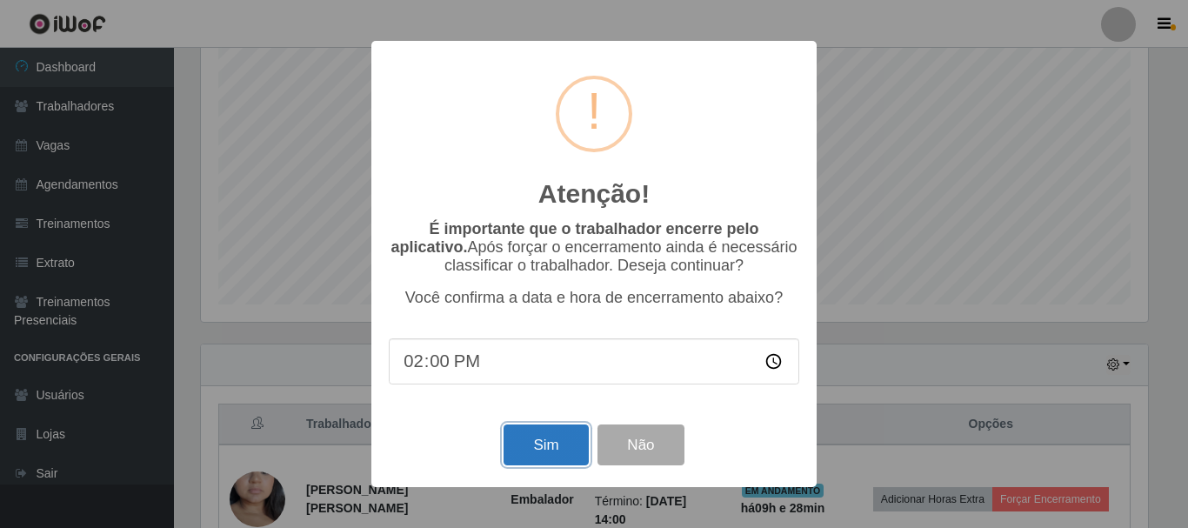
click at [557, 443] on button "Sim" at bounding box center [546, 445] width 84 height 41
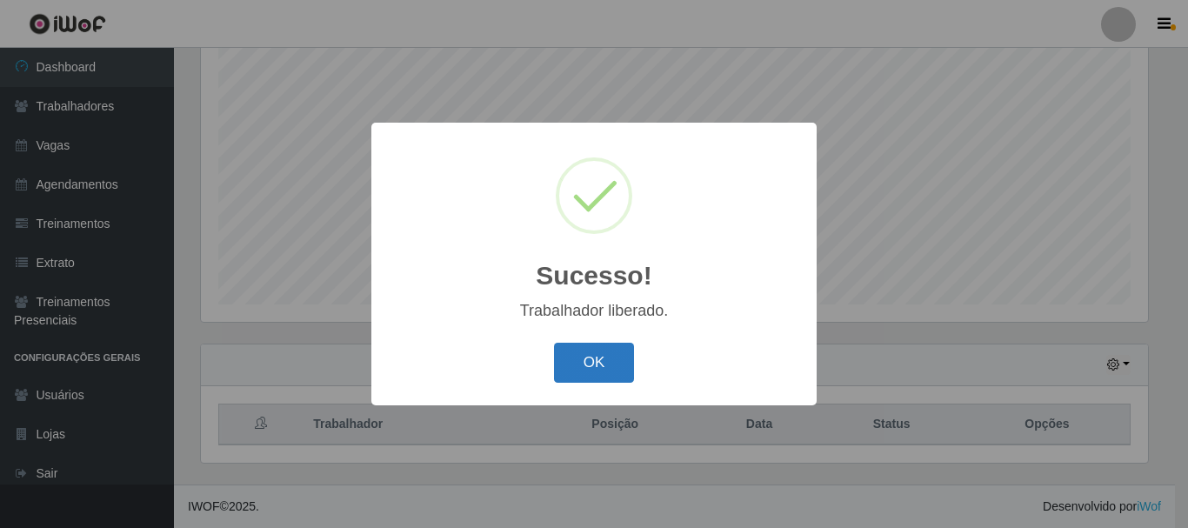
click at [569, 377] on button "OK" at bounding box center [594, 363] width 81 height 41
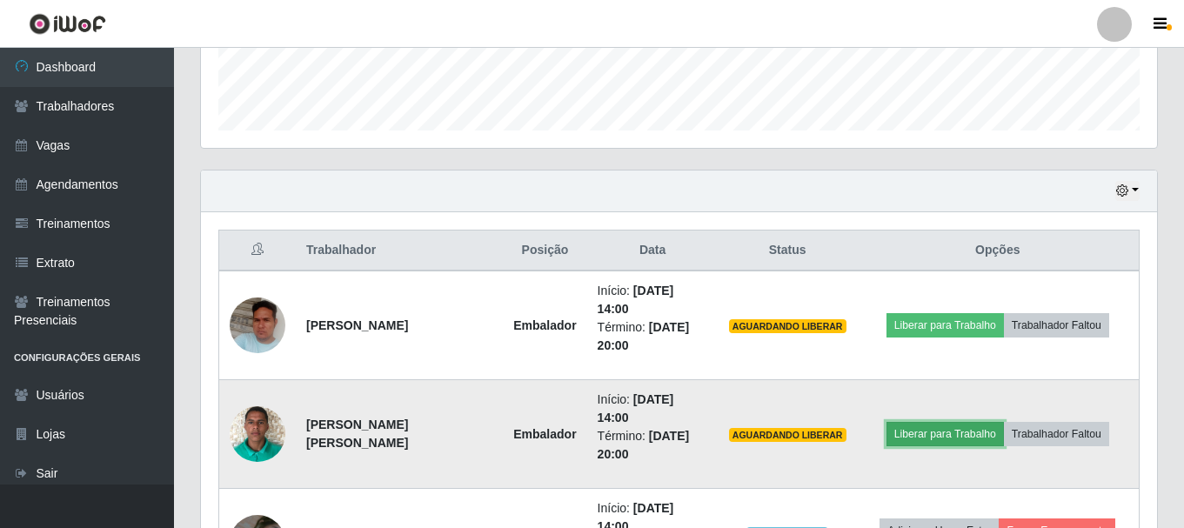
click at [924, 422] on button "Liberar para Trabalho" at bounding box center [944, 434] width 117 height 24
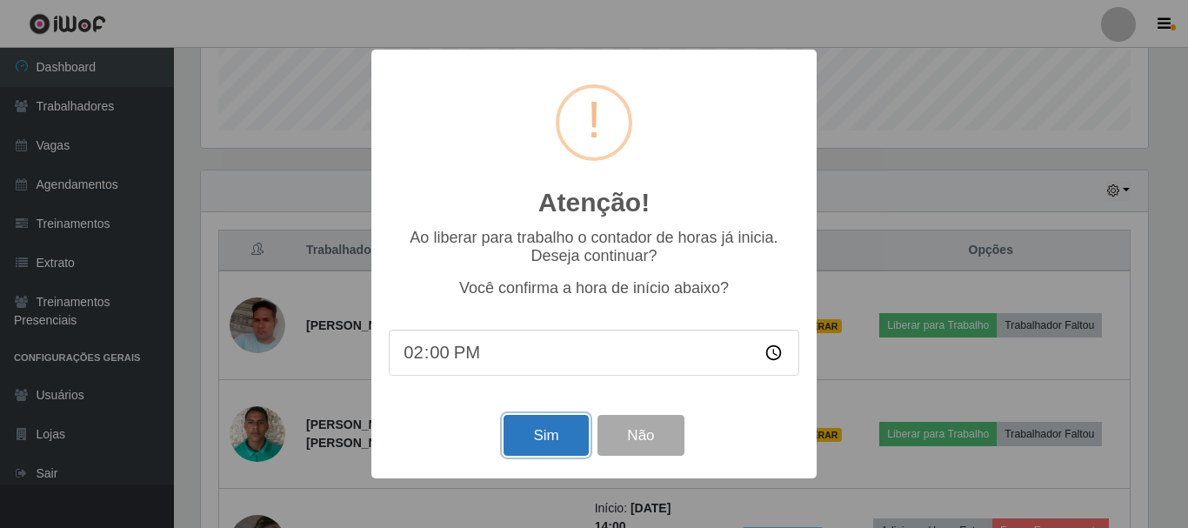
click at [552, 443] on button "Sim" at bounding box center [546, 435] width 84 height 41
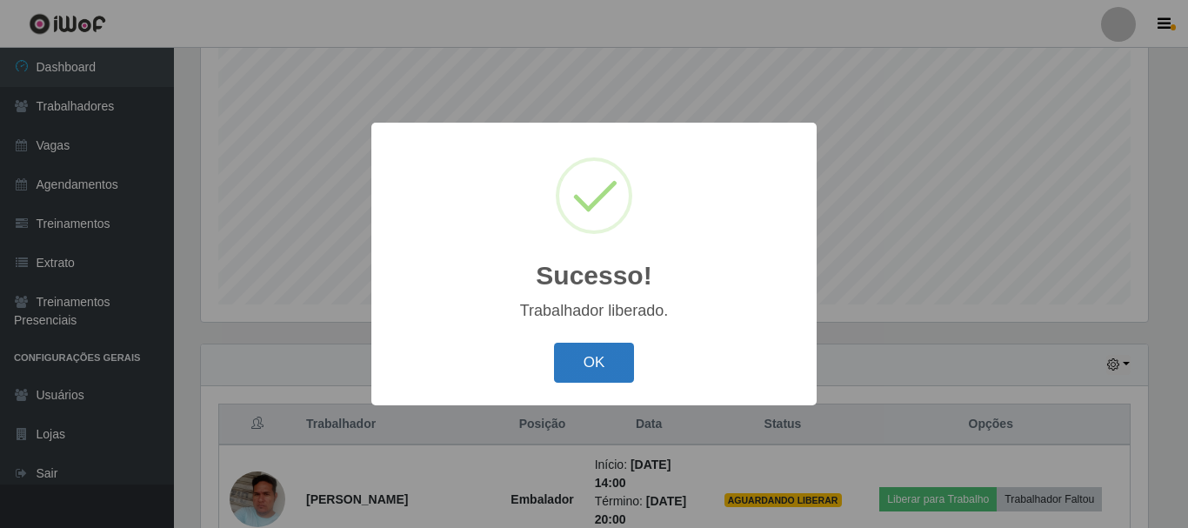
click at [586, 368] on button "OK" at bounding box center [594, 363] width 81 height 41
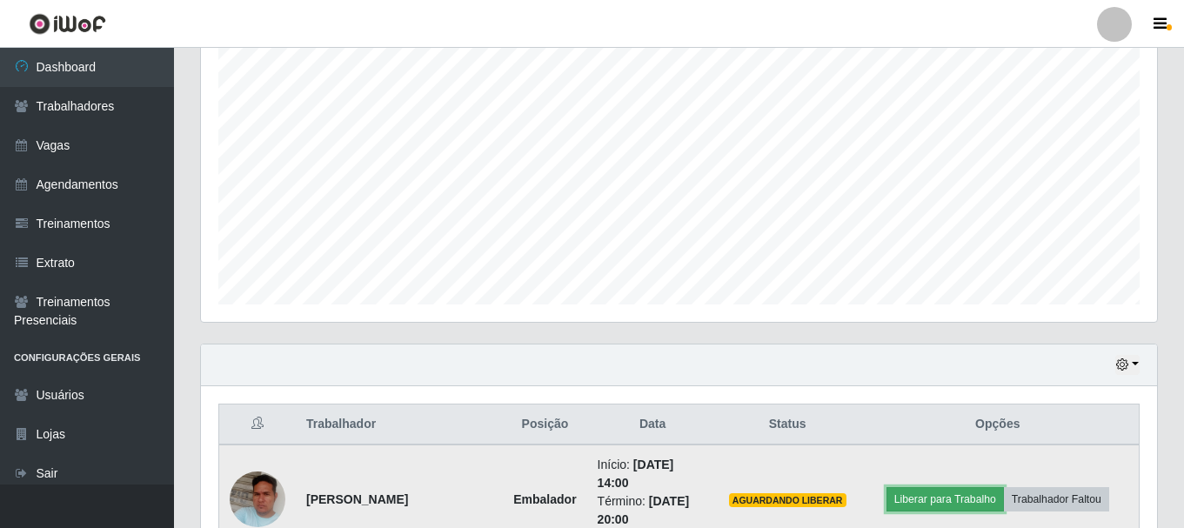
click at [933, 493] on button "Liberar para Trabalho" at bounding box center [944, 499] width 117 height 24
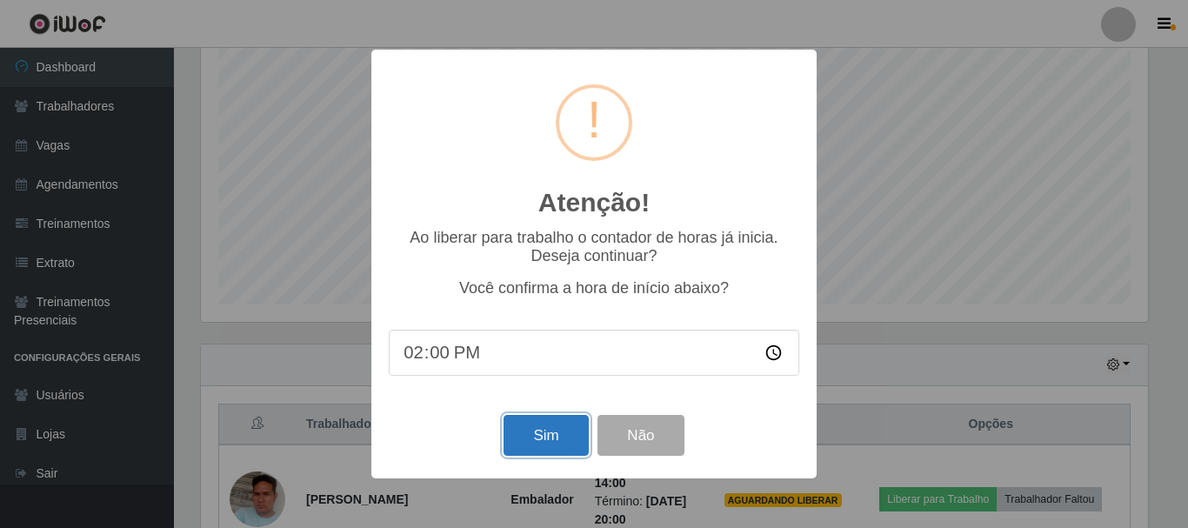
click at [544, 446] on button "Sim" at bounding box center [546, 435] width 84 height 41
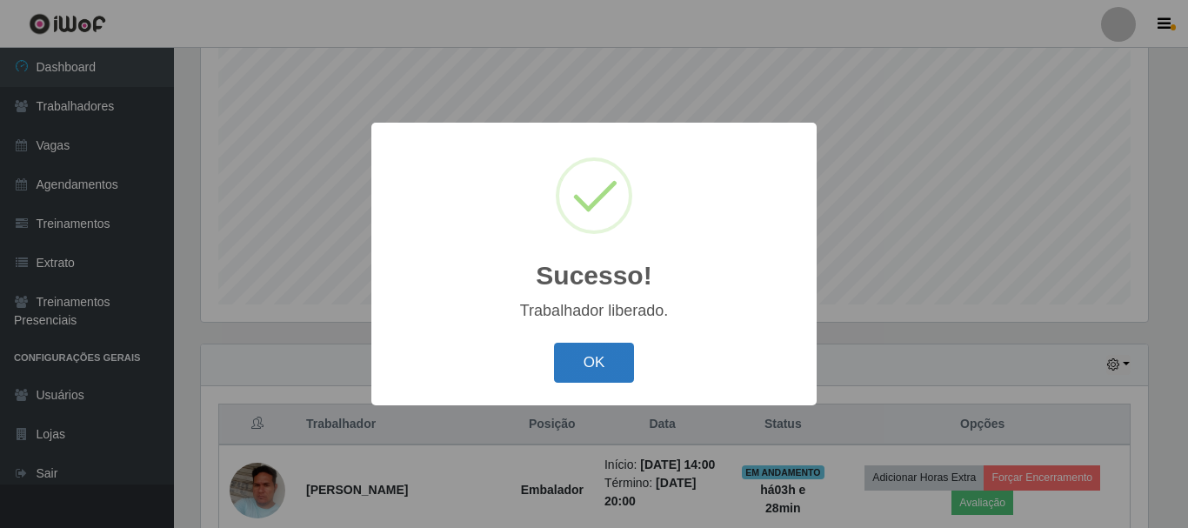
click at [586, 359] on button "OK" at bounding box center [594, 363] width 81 height 41
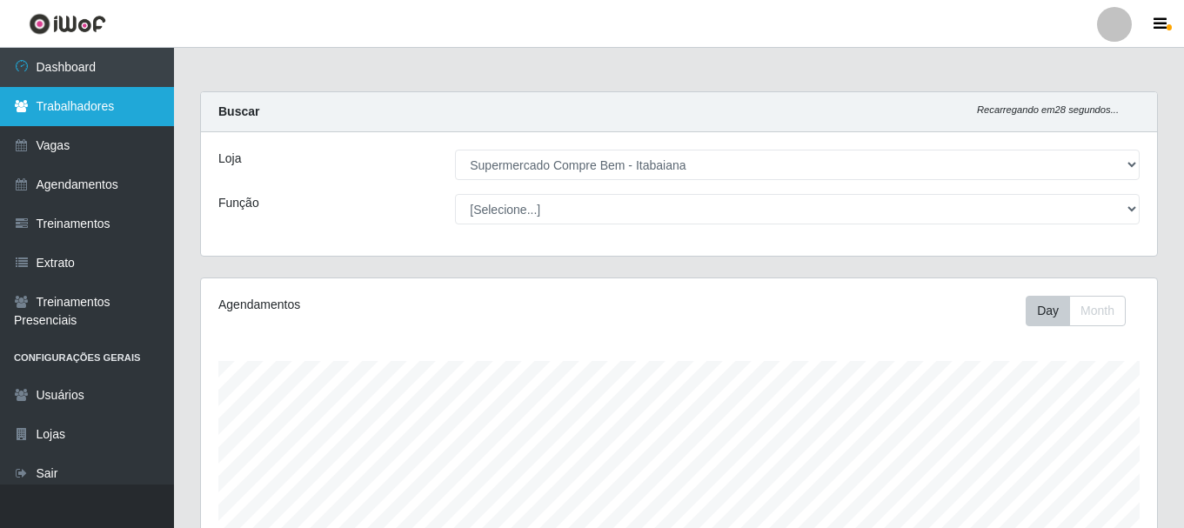
click at [95, 102] on link "Trabalhadores" at bounding box center [87, 106] width 174 height 39
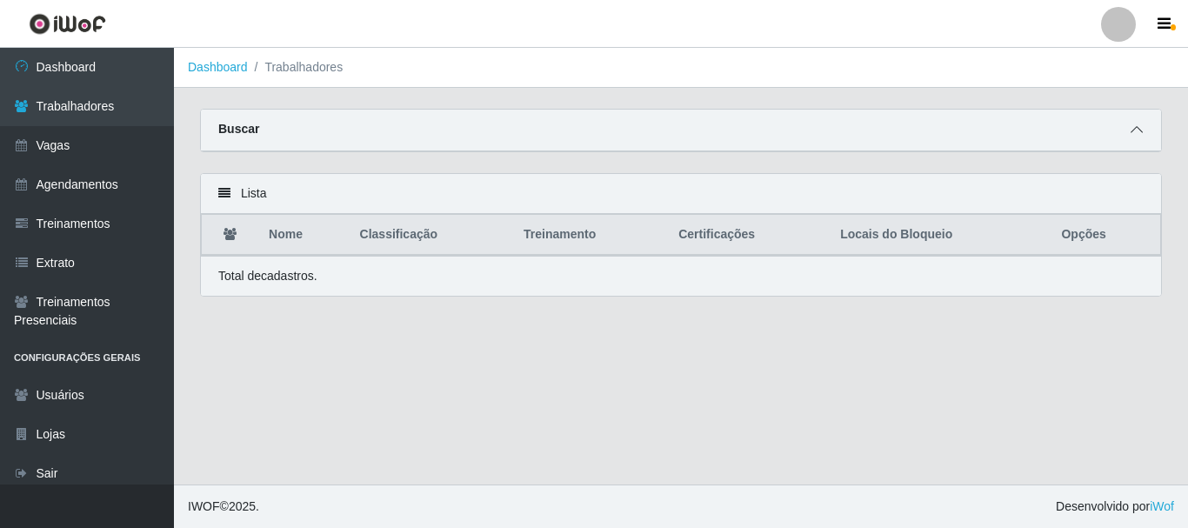
click at [1134, 131] on icon at bounding box center [1137, 130] width 12 height 12
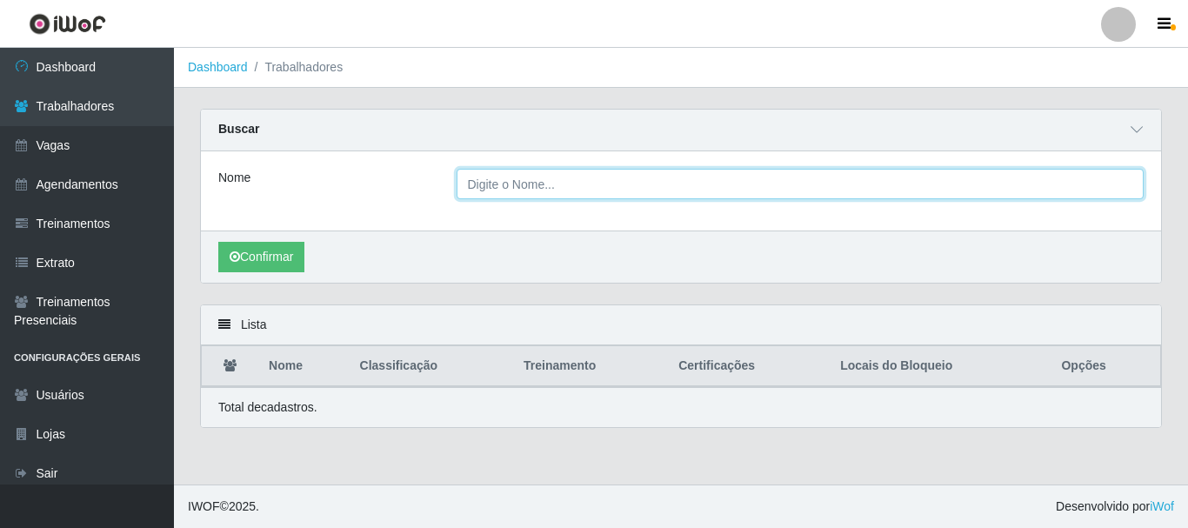
click at [619, 184] on input "Nome" at bounding box center [801, 184] width 688 height 30
type input "suelma"
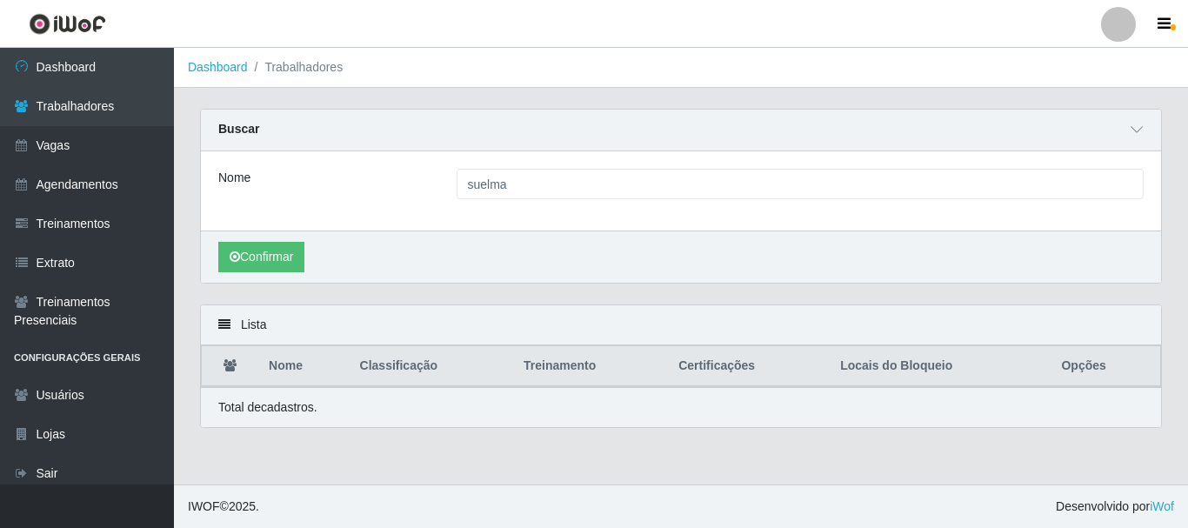
click at [293, 240] on div "Confirmar" at bounding box center [681, 257] width 960 height 52
click at [292, 251] on button "Confirmar" at bounding box center [261, 257] width 86 height 30
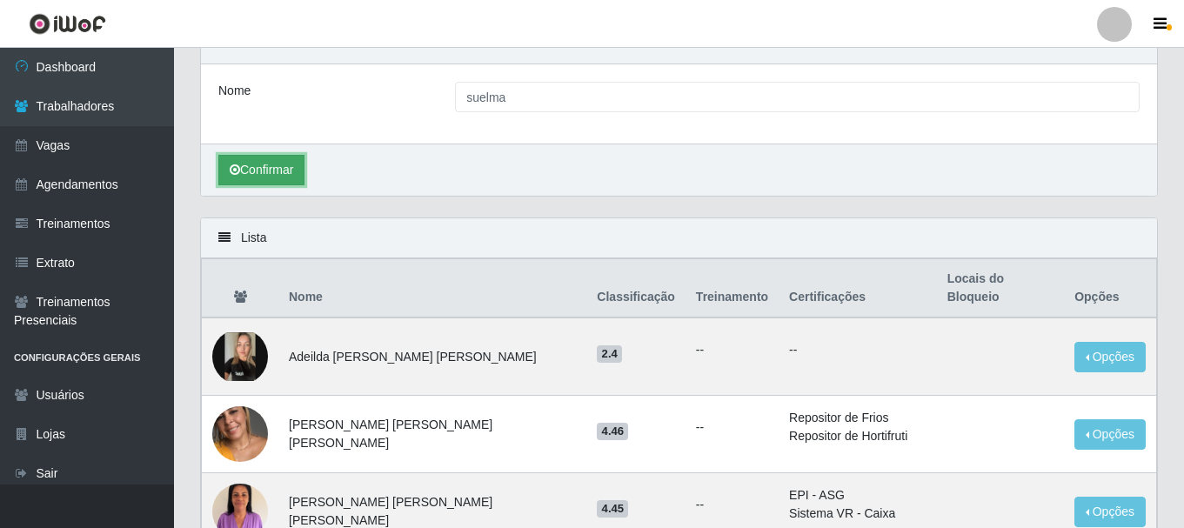
click at [224, 185] on button "Confirmar" at bounding box center [261, 170] width 86 height 30
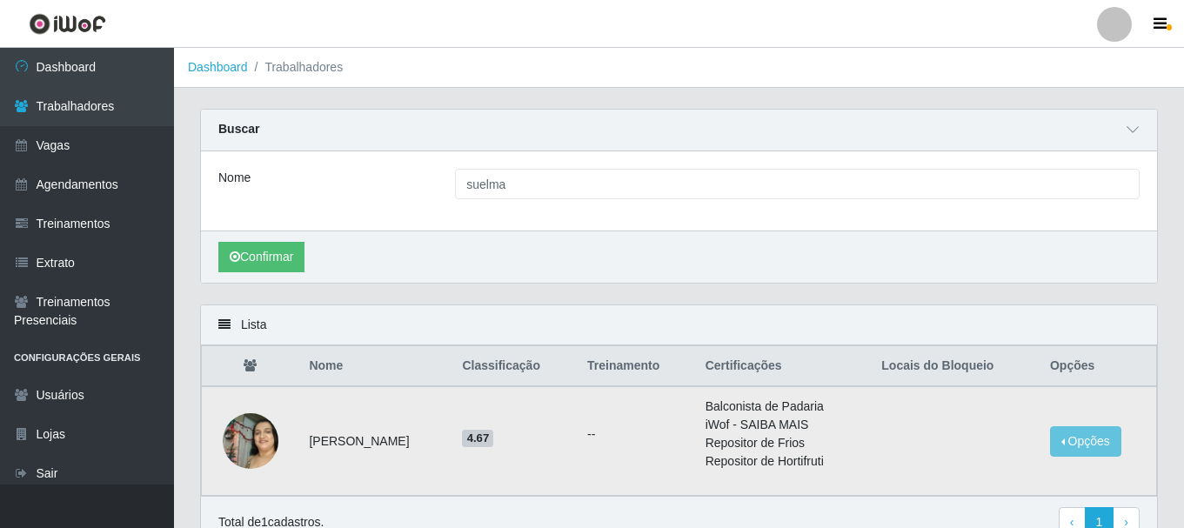
drag, startPoint x: 312, startPoint y: 438, endPoint x: 429, endPoint y: 435, distance: 116.6
click at [429, 435] on td "[PERSON_NAME]" at bounding box center [374, 441] width 153 height 110
drag, startPoint x: 304, startPoint y: 444, endPoint x: 426, endPoint y: 438, distance: 122.8
click at [426, 438] on td "[PERSON_NAME]" at bounding box center [374, 441] width 153 height 110
copy td "[PERSON_NAME]"
